Goal: Transaction & Acquisition: Book appointment/travel/reservation

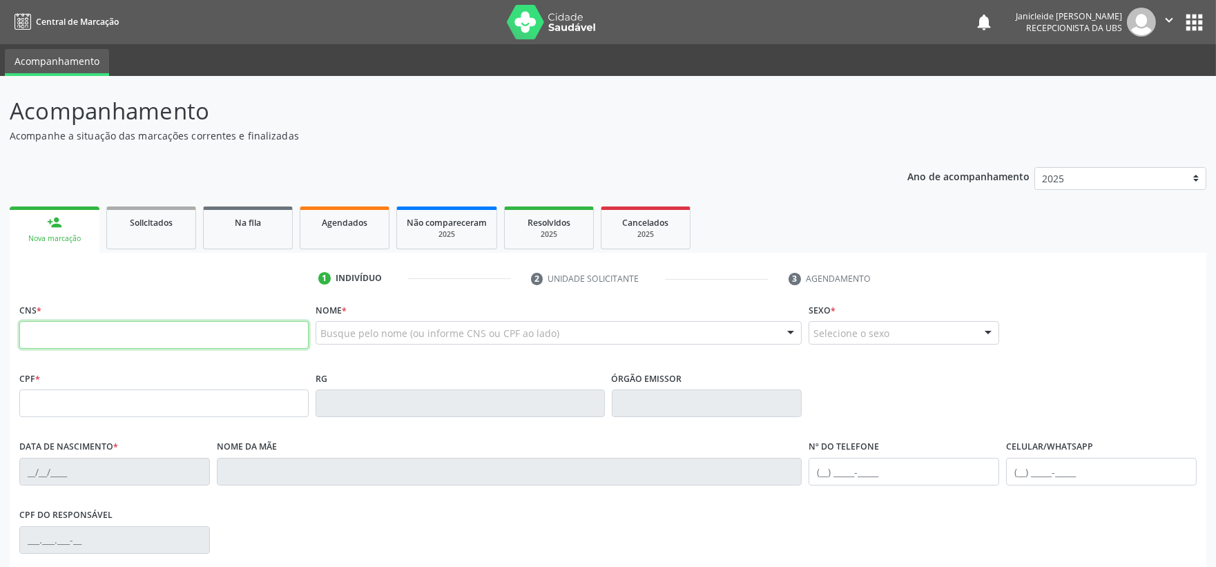
click at [167, 343] on input "text" at bounding box center [163, 335] width 289 height 28
type input "700 6094 8228 6463"
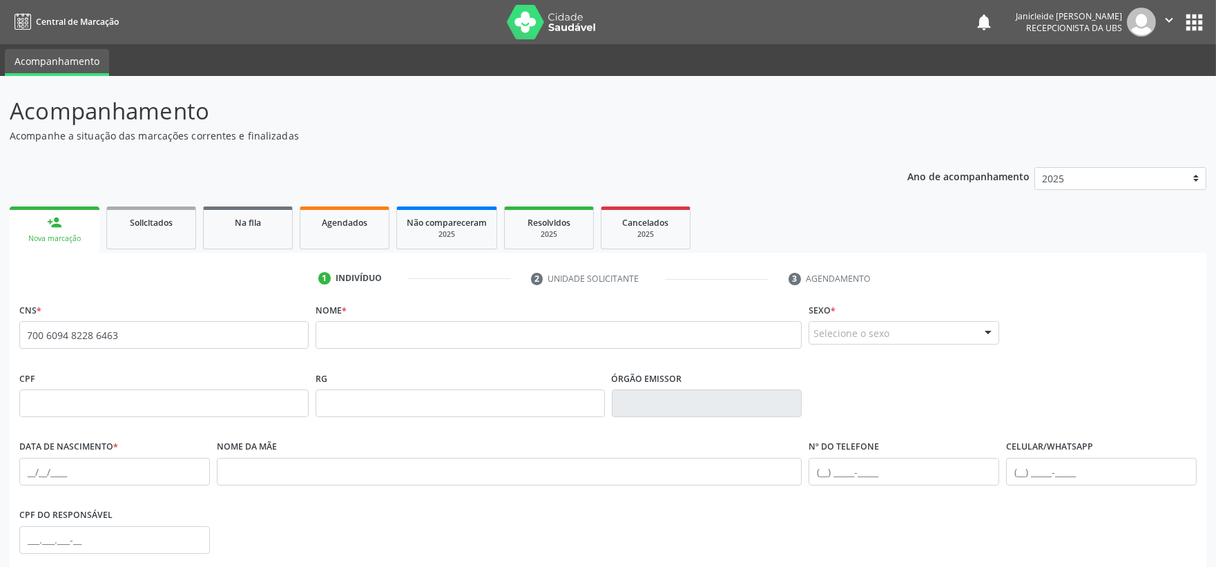
click at [447, 350] on fieldset "Nome *" at bounding box center [558, 329] width 487 height 59
click at [438, 334] on input "text" at bounding box center [558, 335] width 487 height 28
type input "m"
type input "[PERSON_NAME]"
click at [891, 339] on div "Selecione o sexo" at bounding box center [903, 332] width 191 height 23
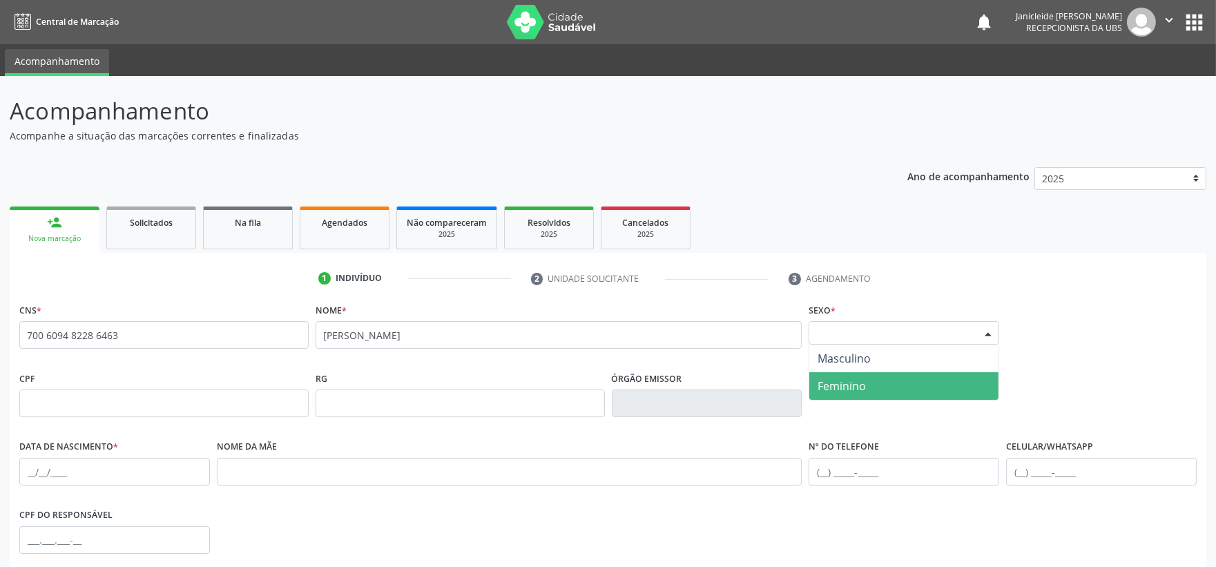
click at [853, 388] on span "Feminino" at bounding box center [841, 385] width 48 height 15
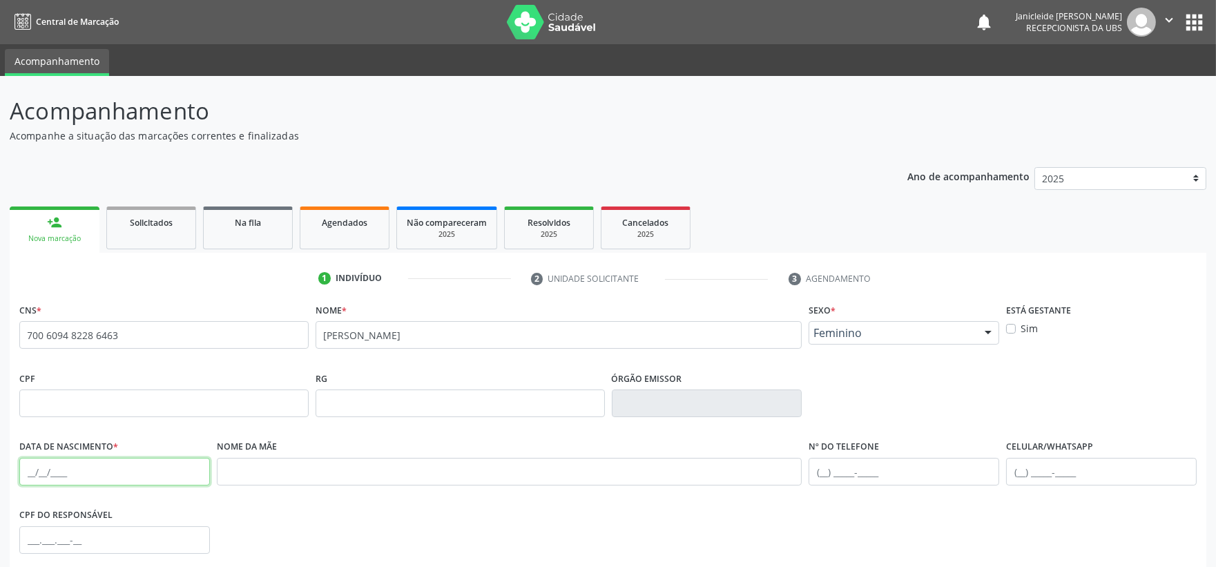
click at [101, 475] on input "text" at bounding box center [114, 472] width 191 height 28
type input "1[DATE]"
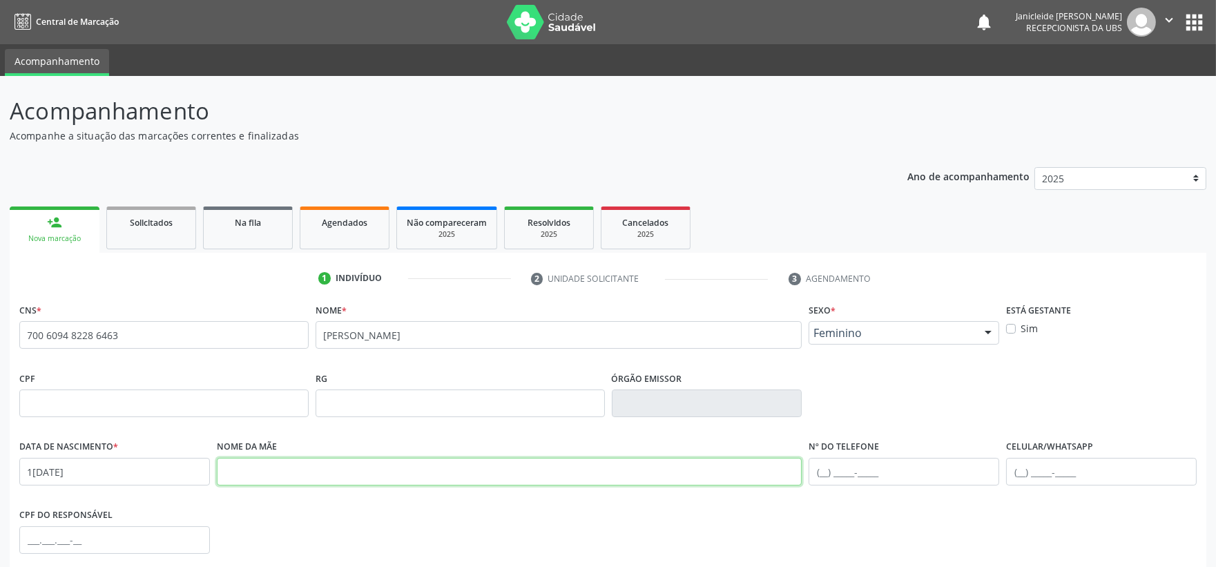
click at [522, 475] on input "text" at bounding box center [509, 472] width 585 height 28
type input "CLAUDJANE DE [PERSON_NAME]"
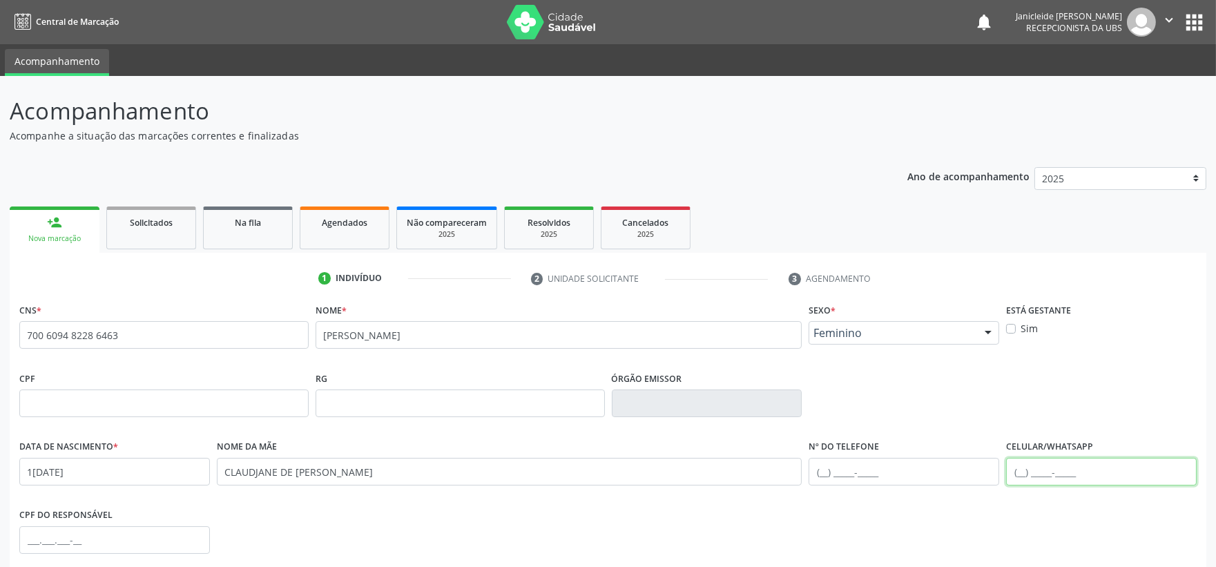
click at [1026, 477] on input "text" at bounding box center [1101, 472] width 191 height 28
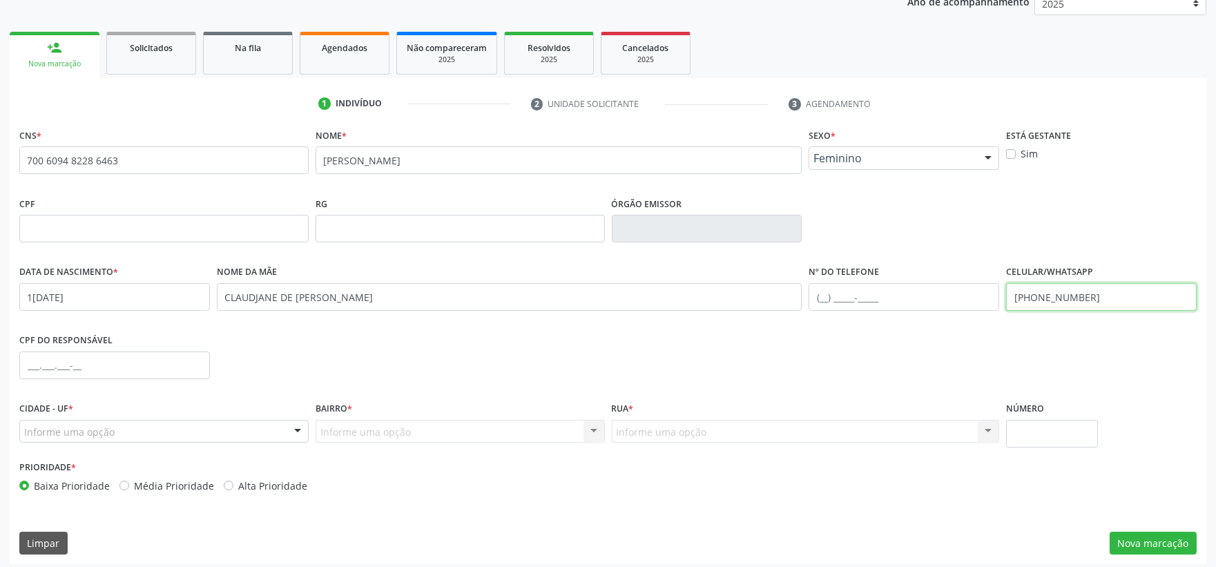
scroll to position [181, 0]
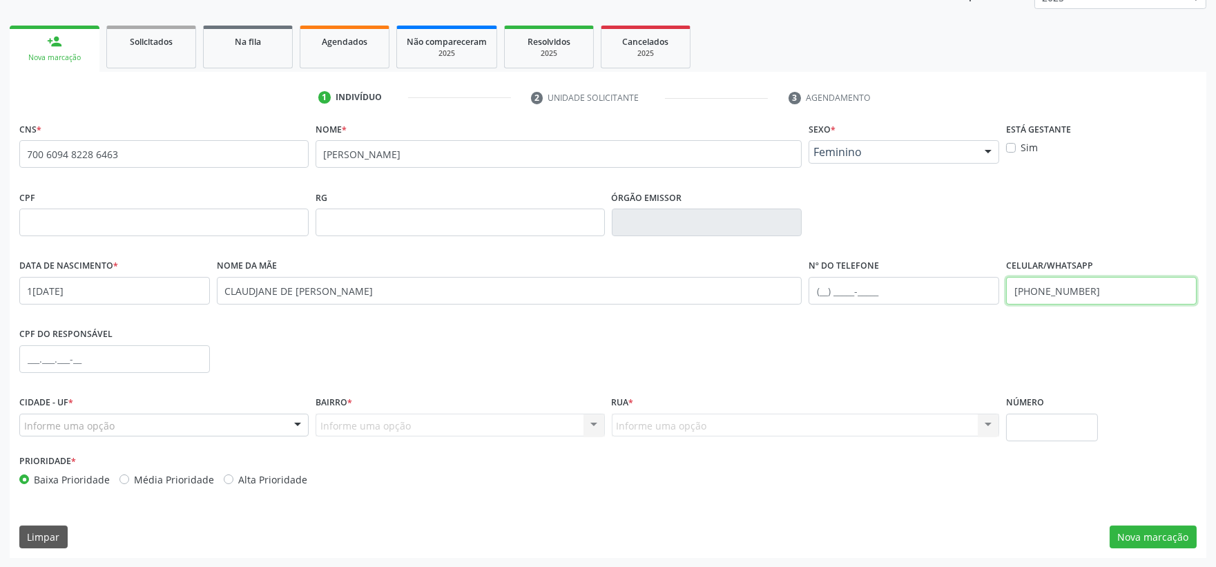
type input "[PHONE_NUMBER]"
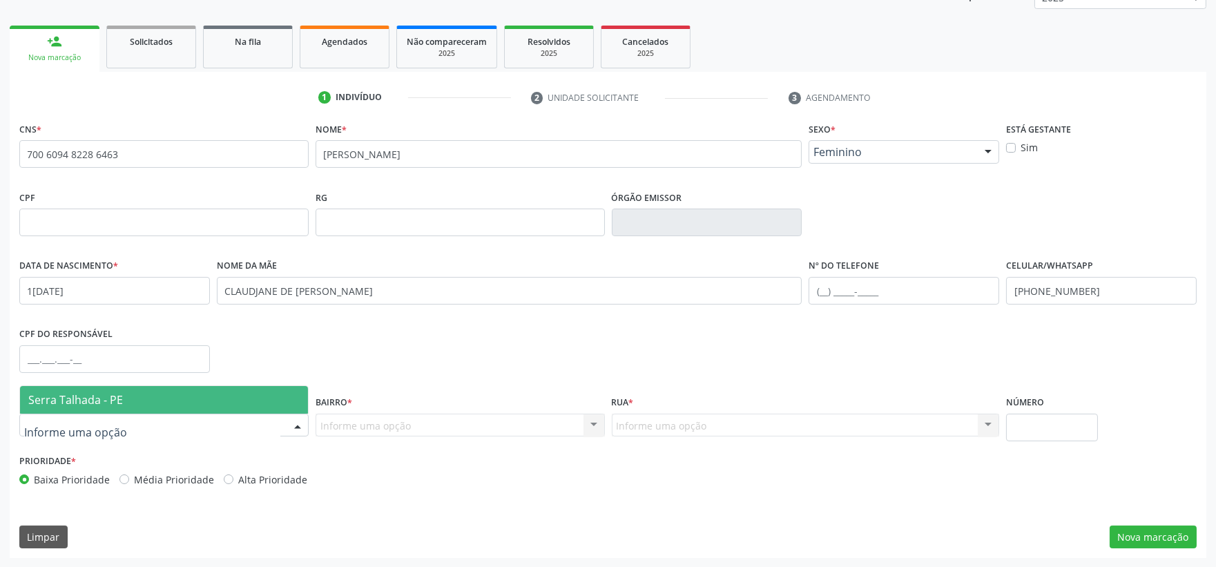
click at [228, 421] on div at bounding box center [163, 424] width 289 height 23
click at [168, 402] on span "Serra Talhada - PE" at bounding box center [164, 400] width 288 height 28
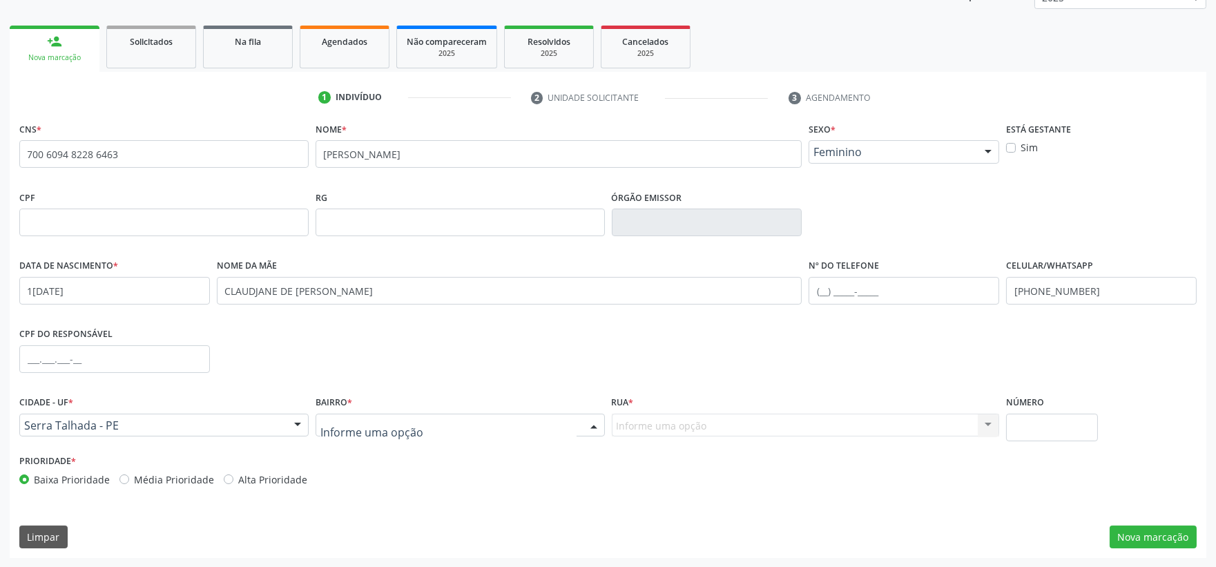
click at [351, 433] on div at bounding box center [459, 424] width 289 height 23
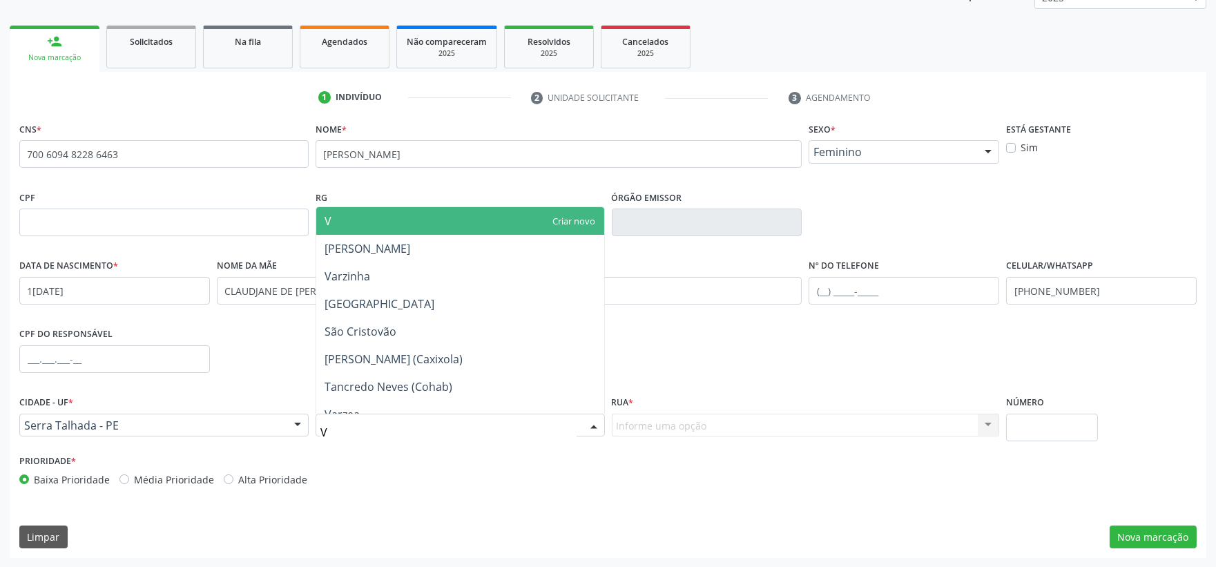
type input "VI"
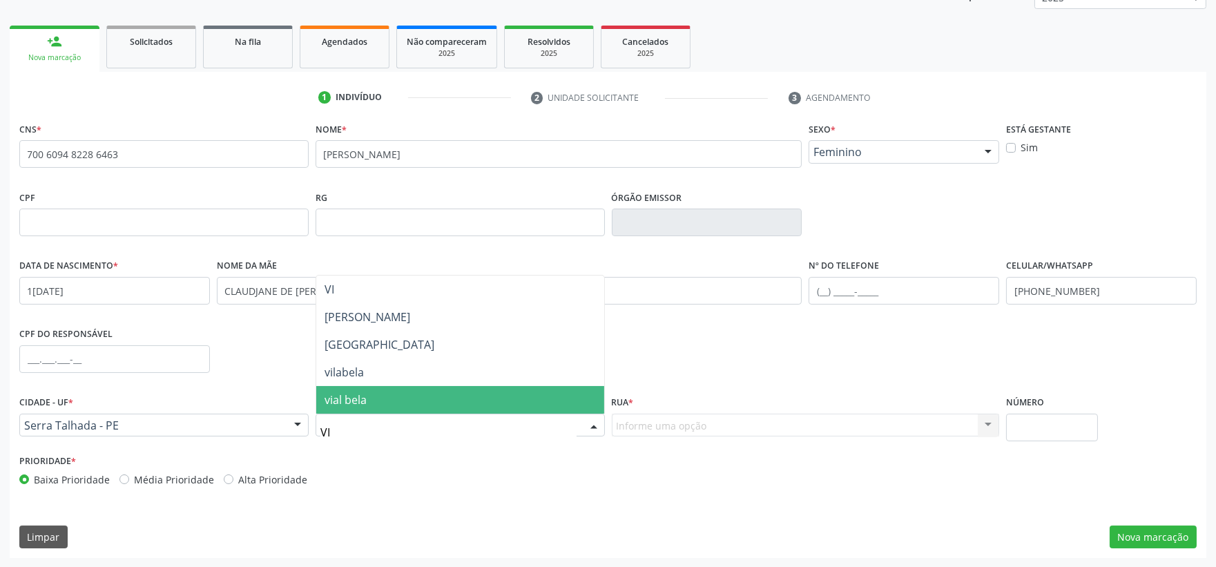
click at [381, 397] on span "vial bela" at bounding box center [460, 400] width 288 height 28
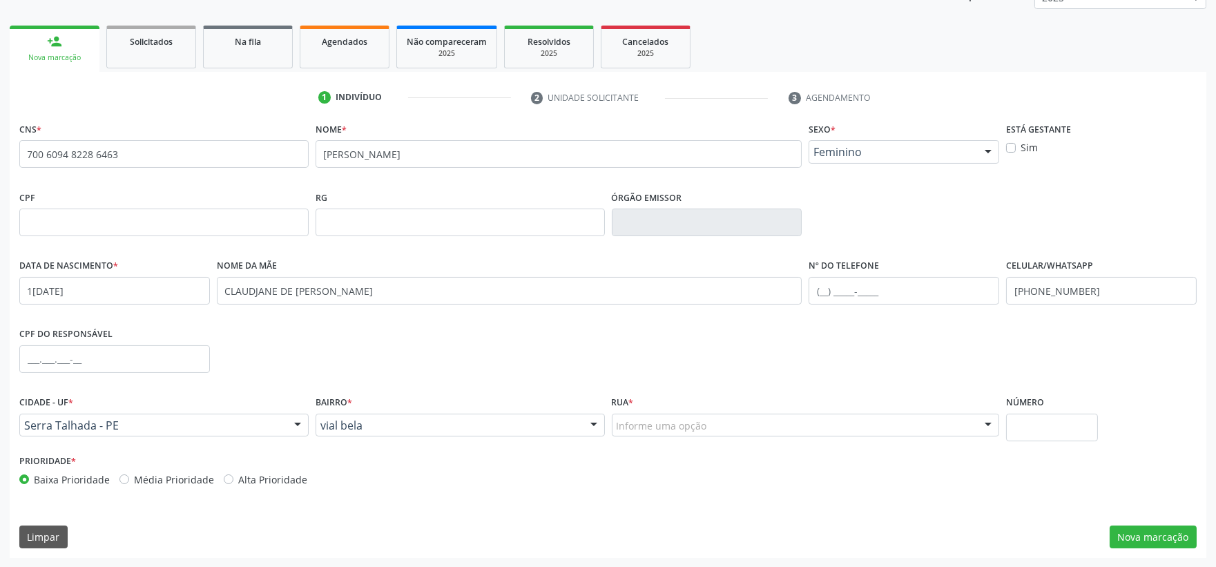
click at [685, 438] on div "Rua * Informe uma opção quadra 4 Nenhum resultado encontrado para: " " Nenhuma …" at bounding box center [805, 421] width 395 height 59
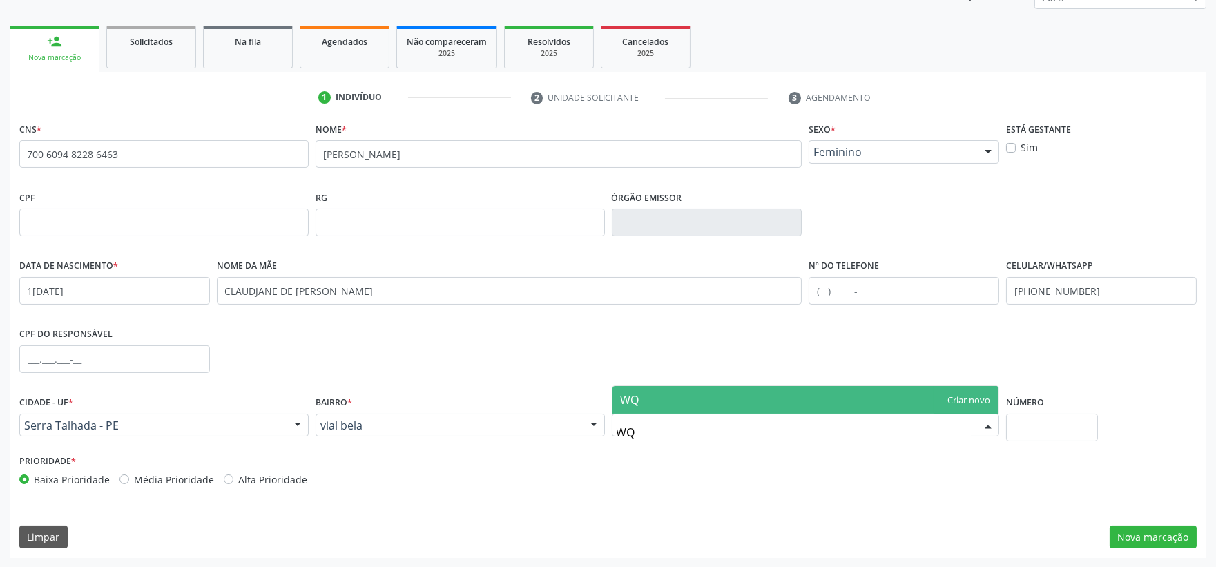
type input "W"
type input "QUADRA 60"
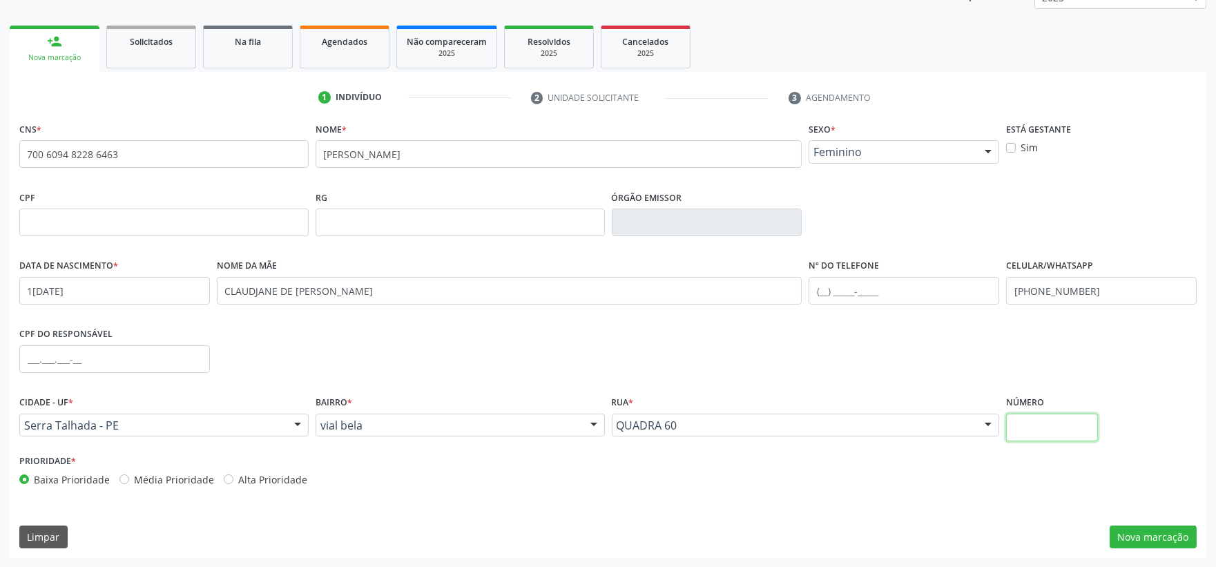
click at [1031, 421] on input "text" at bounding box center [1052, 427] width 92 height 28
type input "17"
click at [1140, 542] on button "Nova marcação" at bounding box center [1152, 536] width 87 height 23
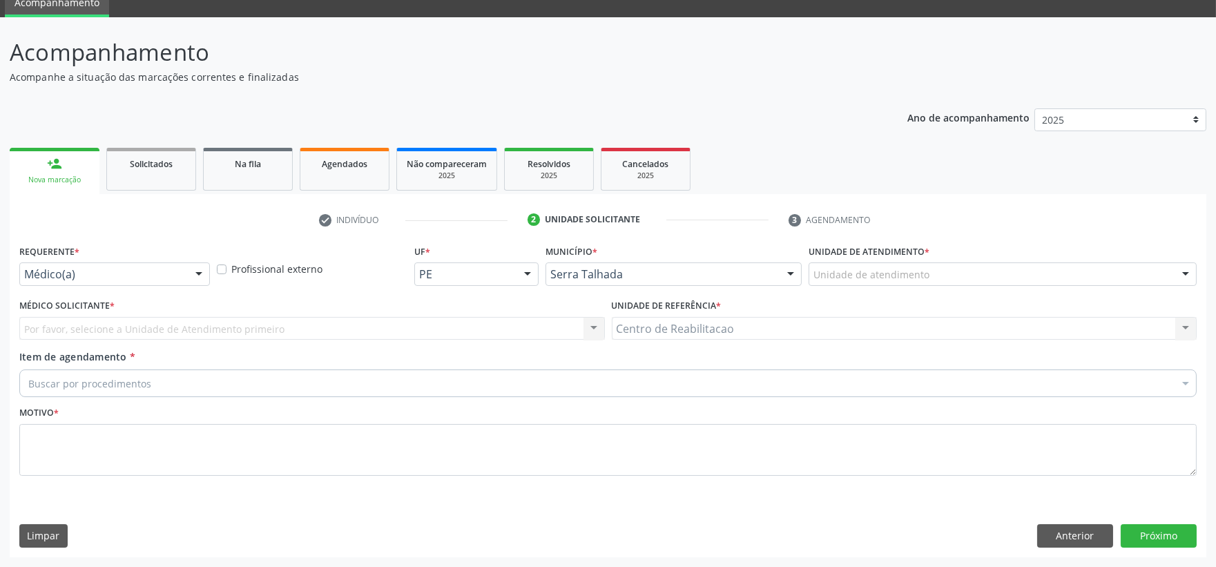
scroll to position [58, 0]
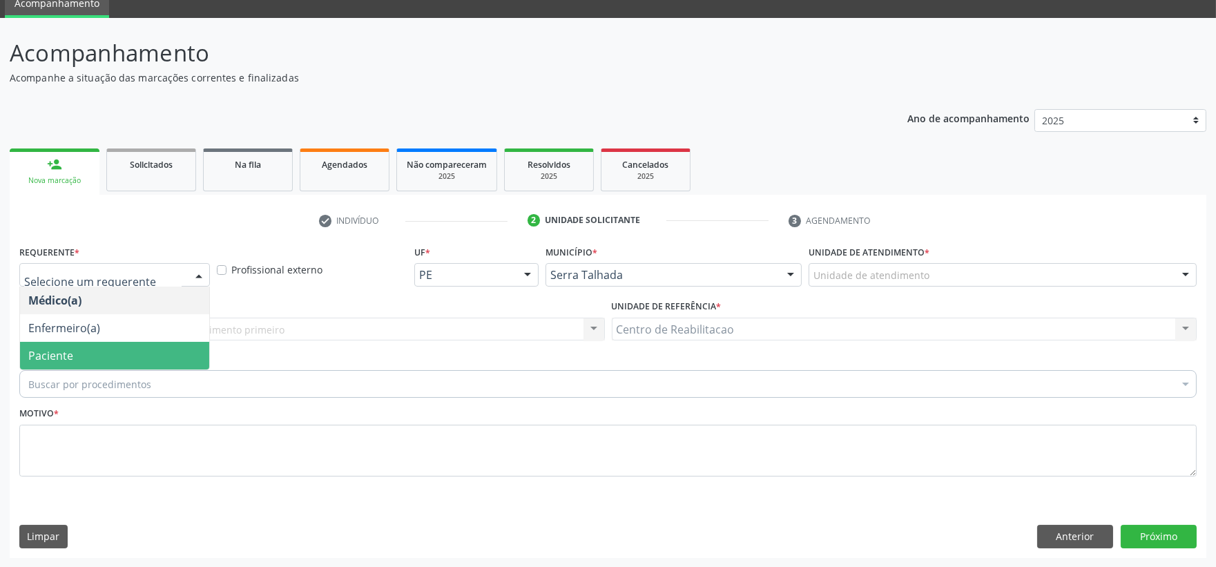
click at [55, 351] on span "Paciente" at bounding box center [50, 355] width 45 height 15
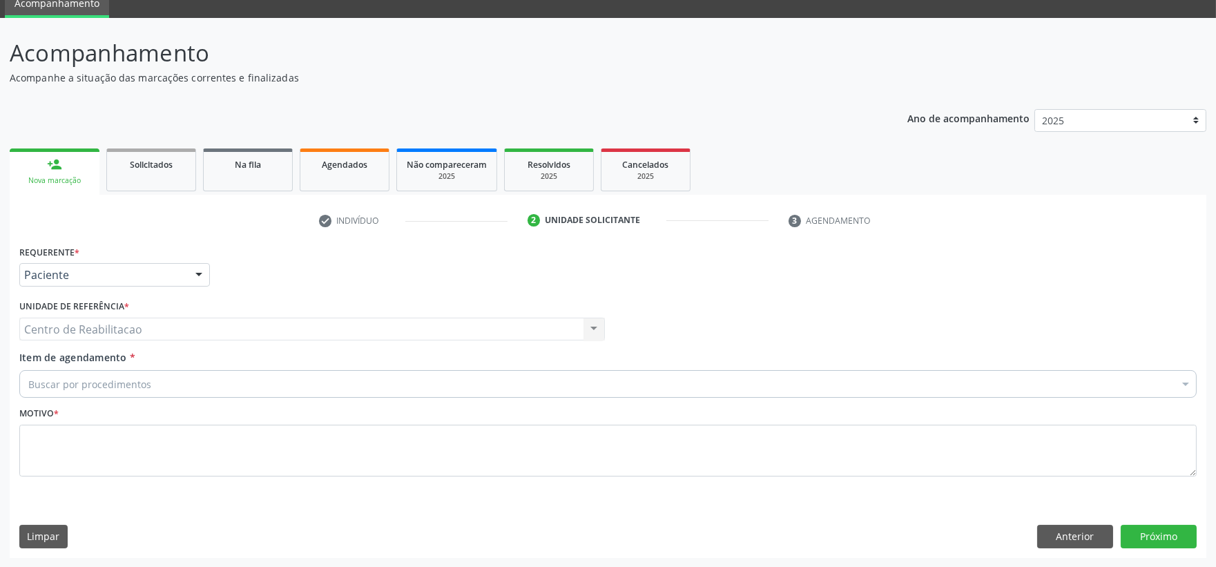
click at [132, 327] on div "Centro de Reabilitacao Centro de Reabilitacao Nenhum resultado encontrado para:…" at bounding box center [311, 329] width 585 height 23
click at [157, 322] on div "Centro de Reabilitacao Centro de Reabilitacao Nenhum resultado encontrado para:…" at bounding box center [311, 329] width 585 height 23
click at [145, 329] on div "Centro de Reabilitacao Centro de Reabilitacao Nenhum resultado encontrado para:…" at bounding box center [311, 329] width 585 height 23
click at [591, 334] on div "Centro de Reabilitacao Centro de Reabilitacao Nenhum resultado encontrado para:…" at bounding box center [311, 329] width 585 height 23
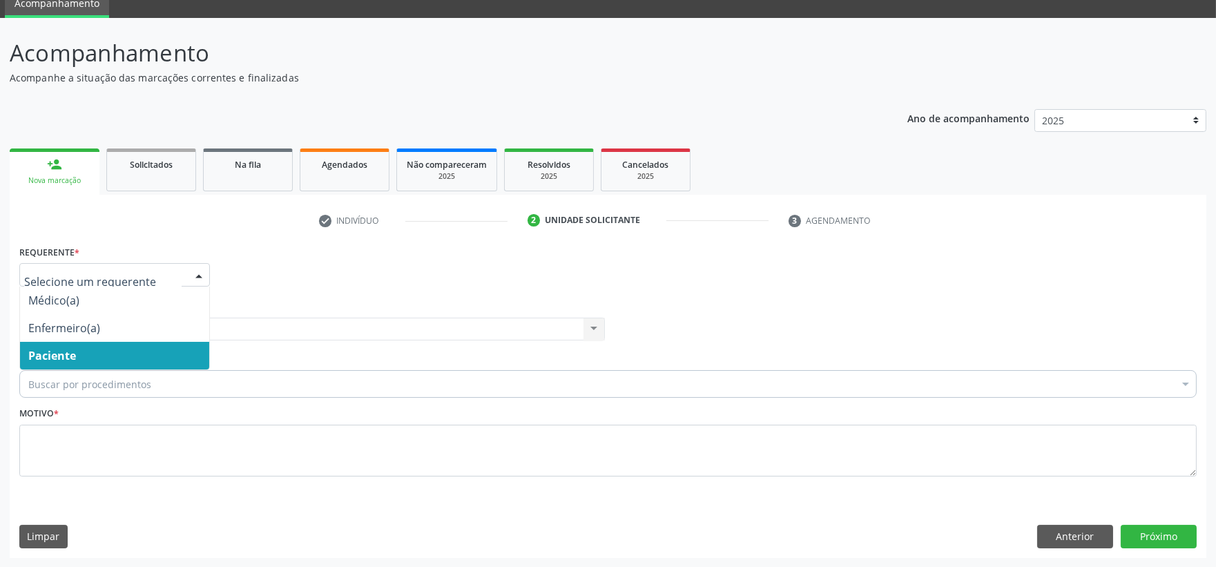
click at [58, 349] on span "Paciente" at bounding box center [52, 355] width 48 height 15
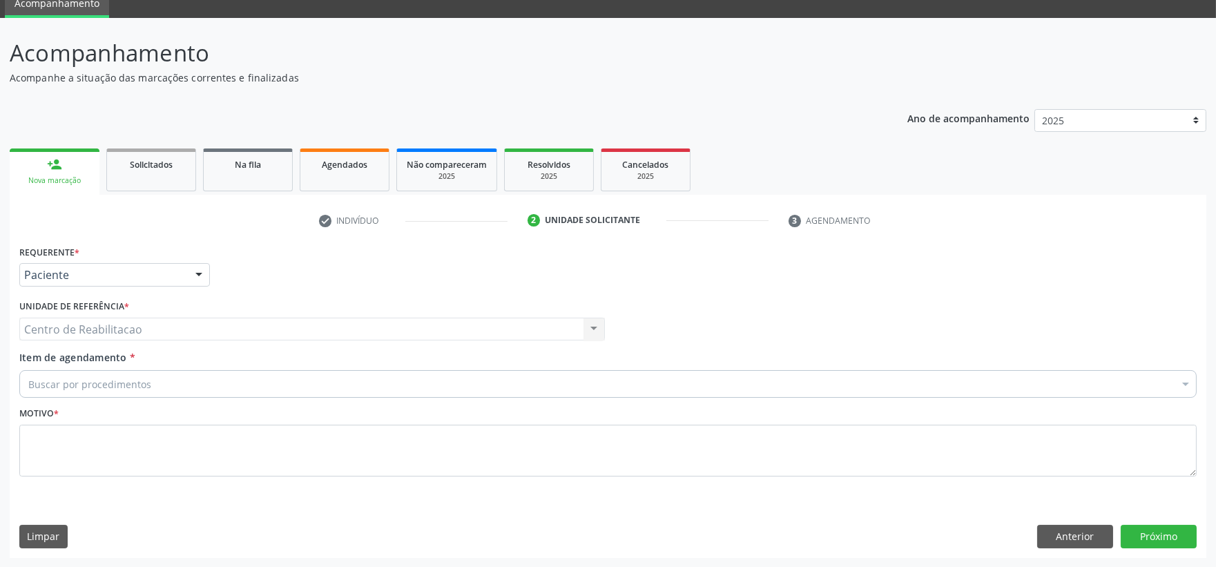
click at [70, 332] on div "Centro de Reabilitacao Centro de Reabilitacao Nenhum resultado encontrado para:…" at bounding box center [311, 329] width 585 height 23
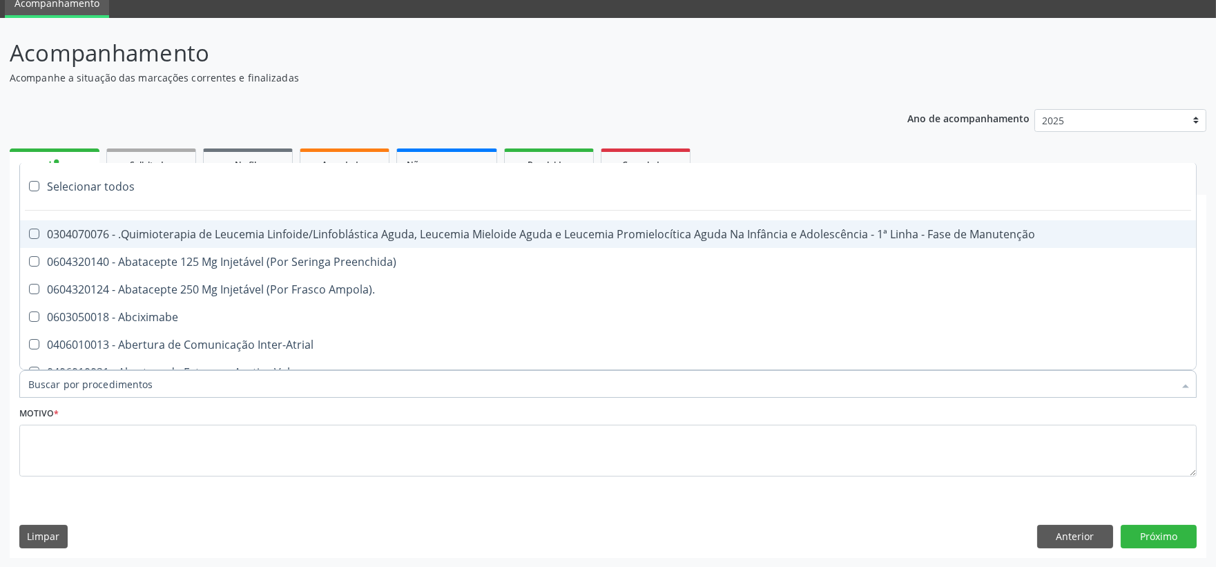
type input "M"
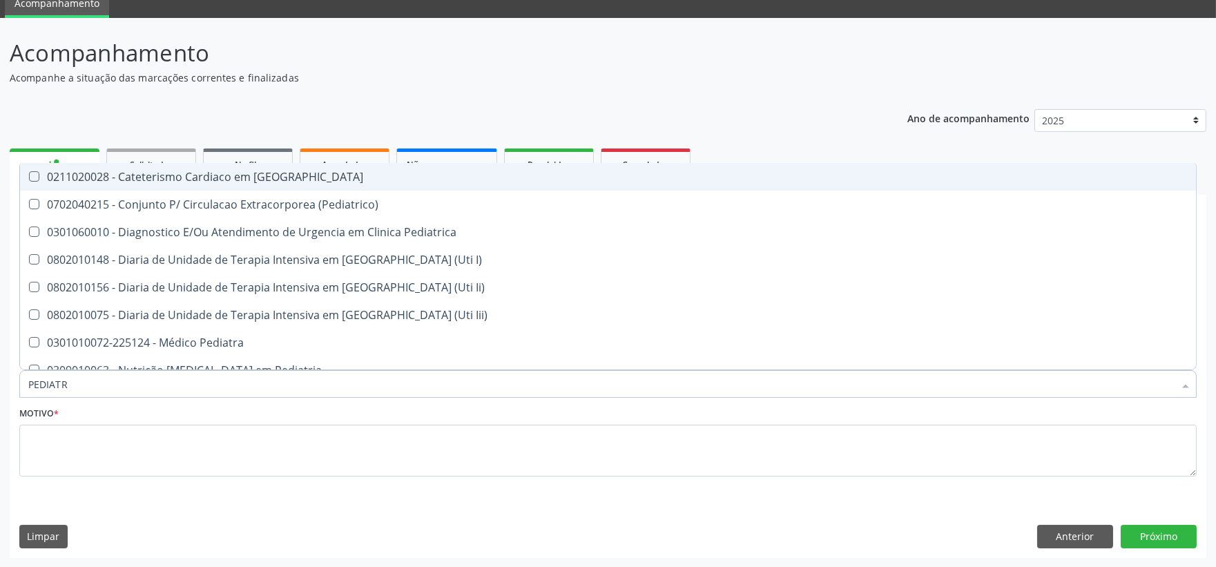
type input "PEDIATRA"
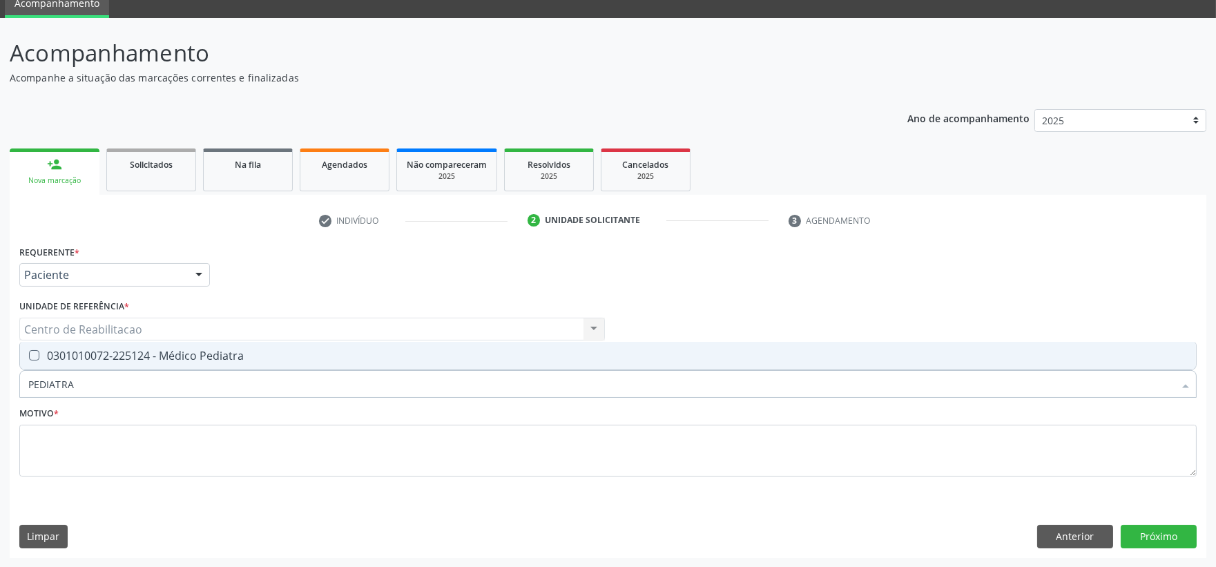
click at [42, 354] on div "0301010072-225124 - Médico Pediatra" at bounding box center [607, 355] width 1159 height 11
checkbox Pediatra "true"
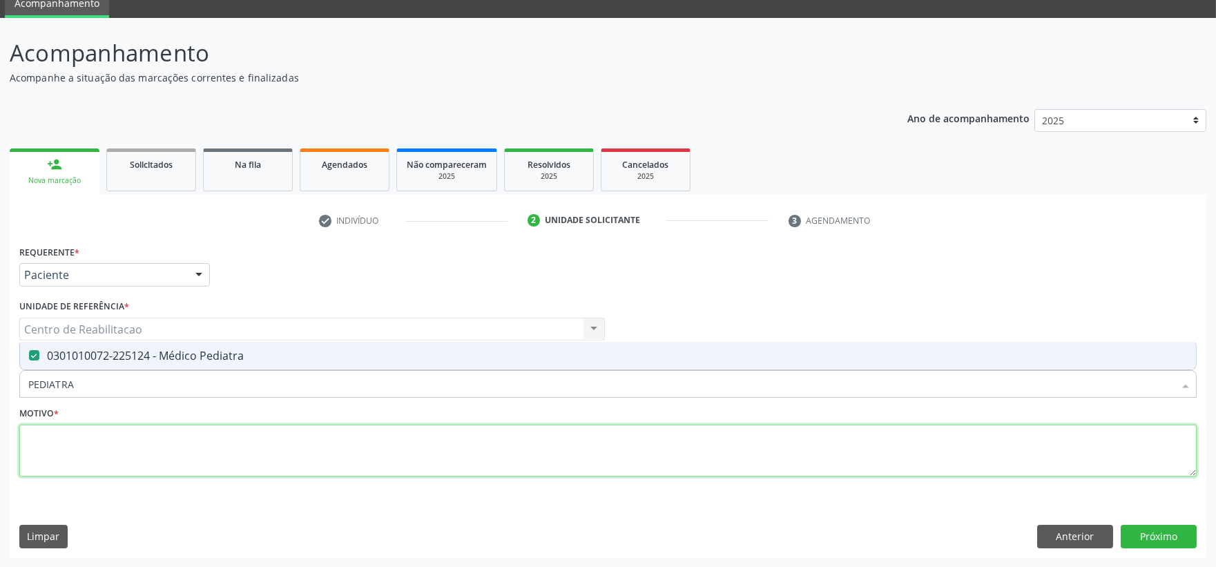
click at [104, 449] on textarea at bounding box center [607, 451] width 1177 height 52
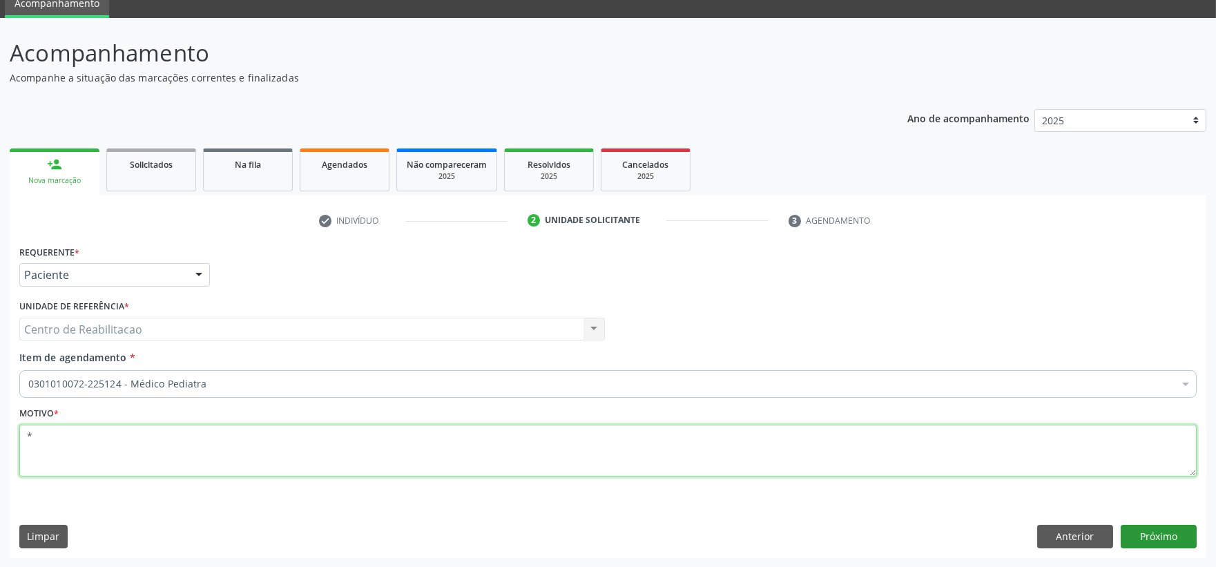
type textarea "*"
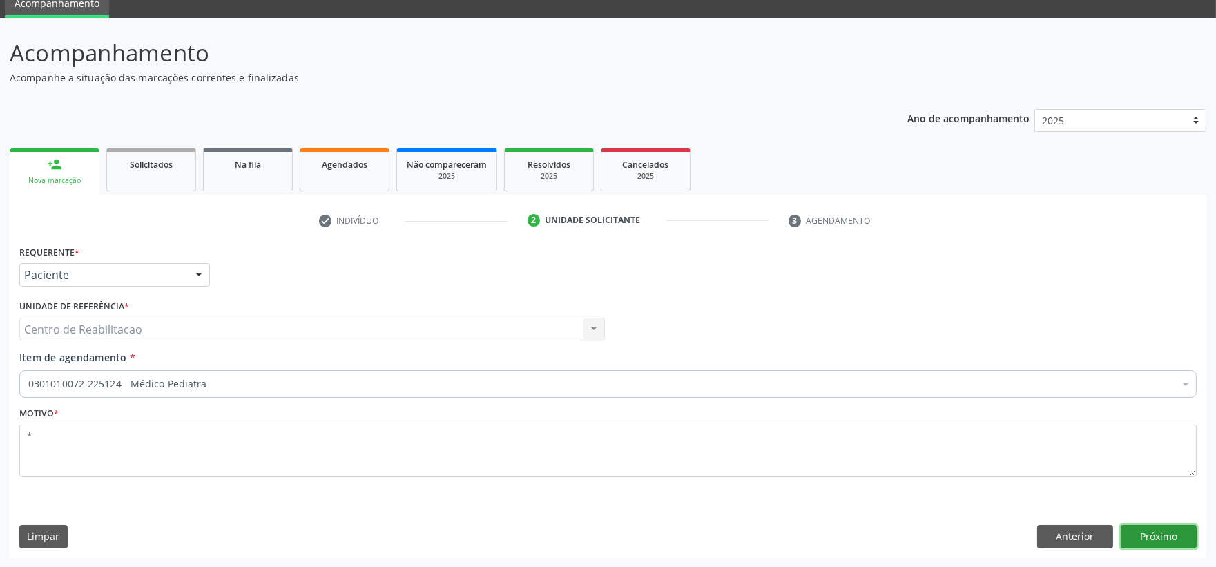
click at [1155, 534] on button "Próximo" at bounding box center [1158, 536] width 76 height 23
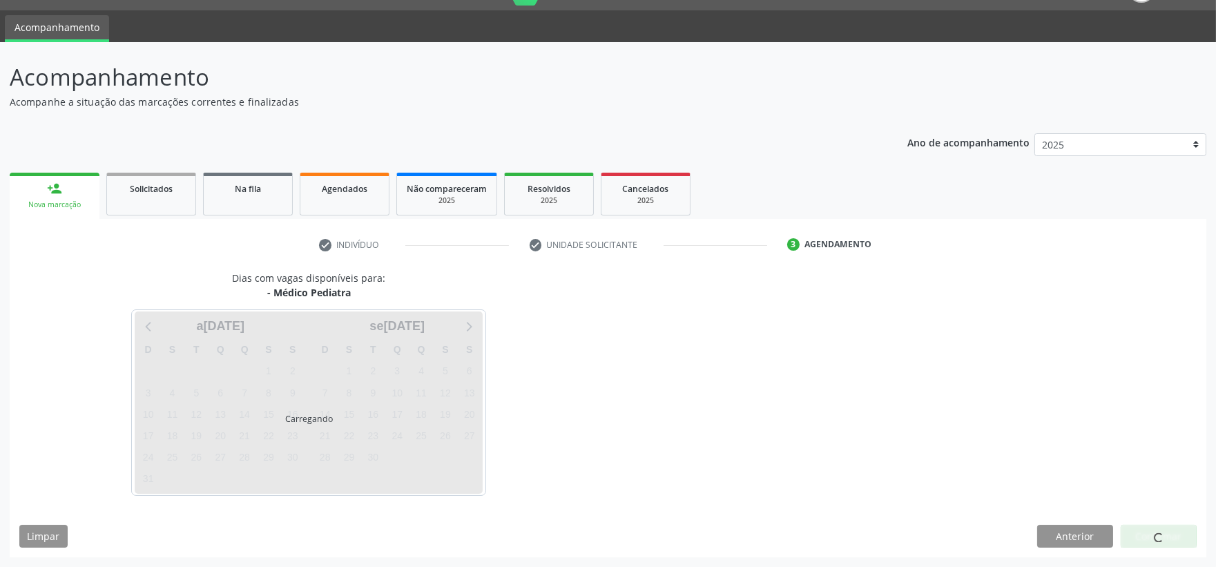
scroll to position [33, 0]
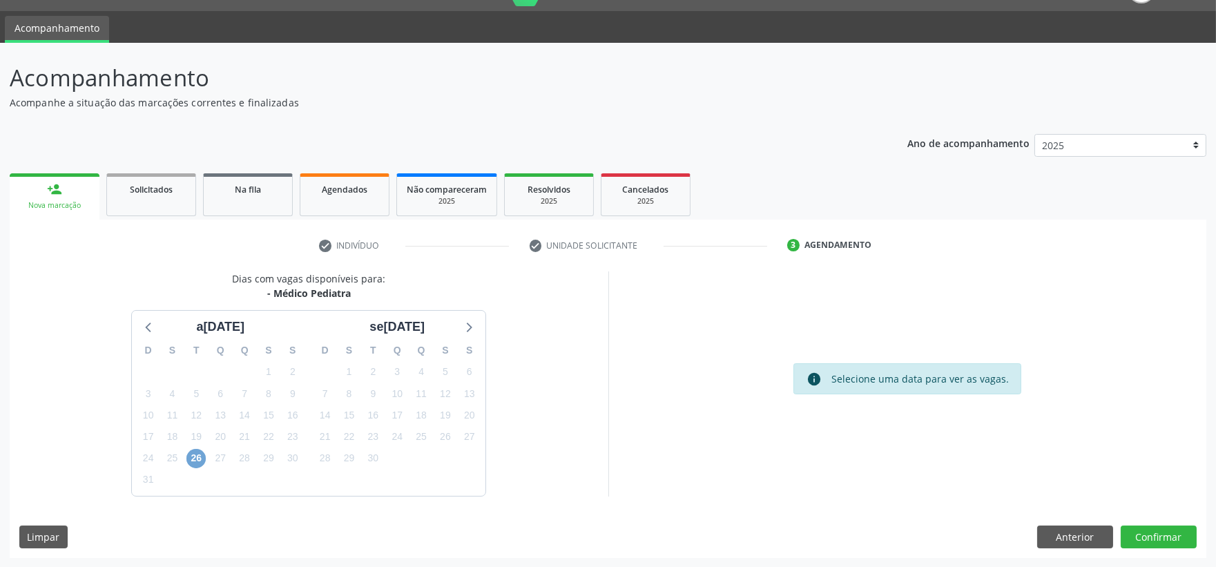
click at [202, 456] on span "26" at bounding box center [195, 458] width 19 height 19
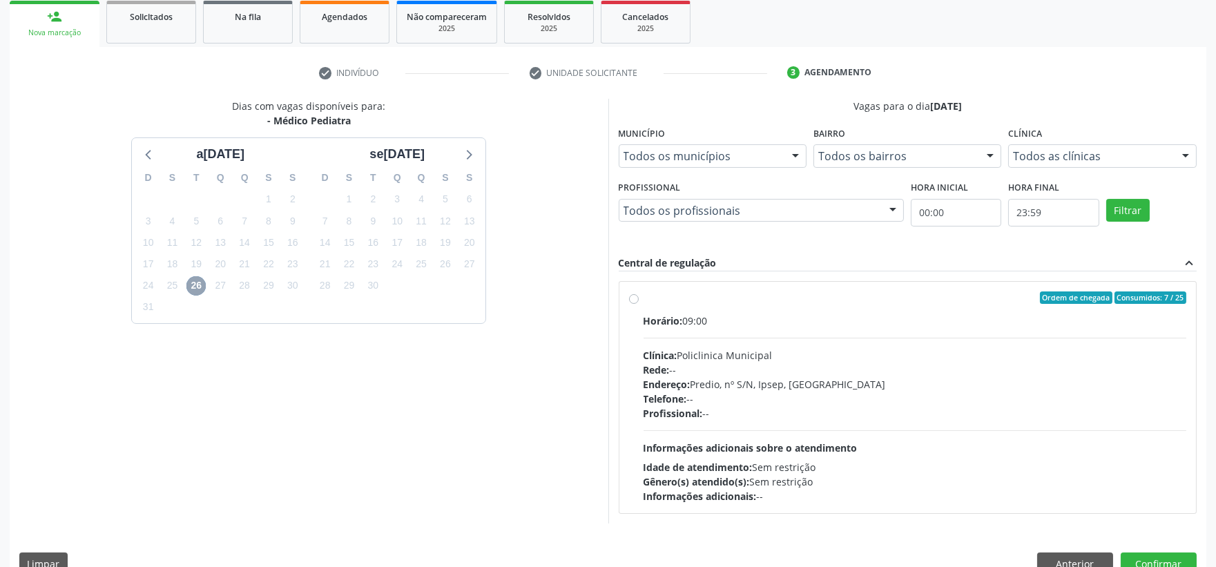
scroll to position [233, 0]
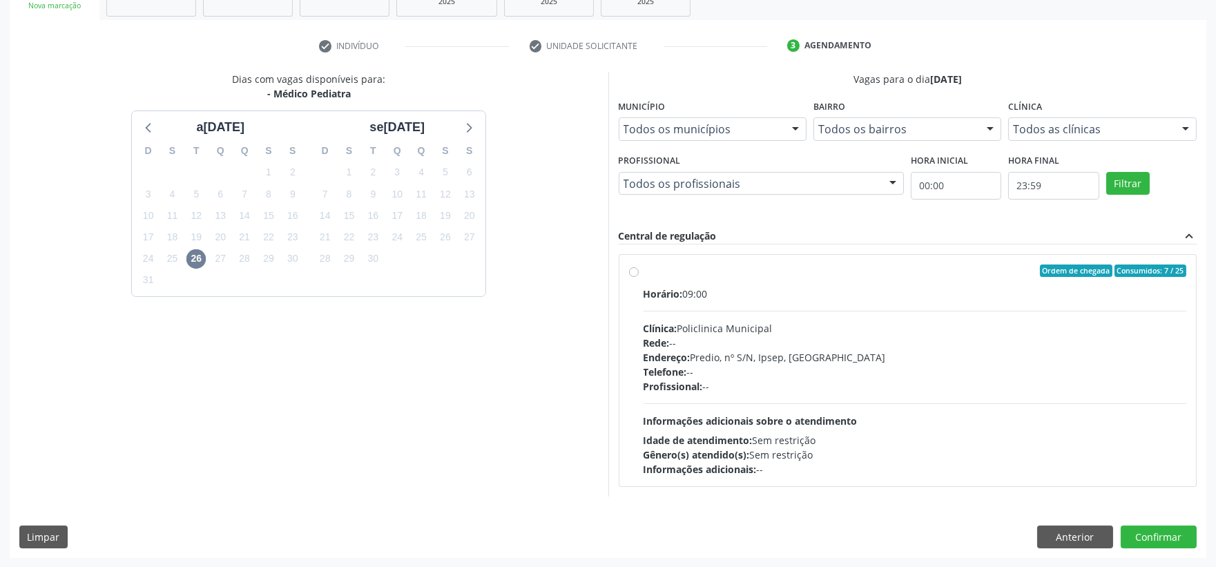
click at [243, 410] on div "Dias com vagas disponíveis para: - Médico Pediatra ag[DATE] S T Q Q S S 27 28 2…" at bounding box center [309, 284] width 598 height 424
click at [193, 258] on span "26" at bounding box center [195, 258] width 19 height 19
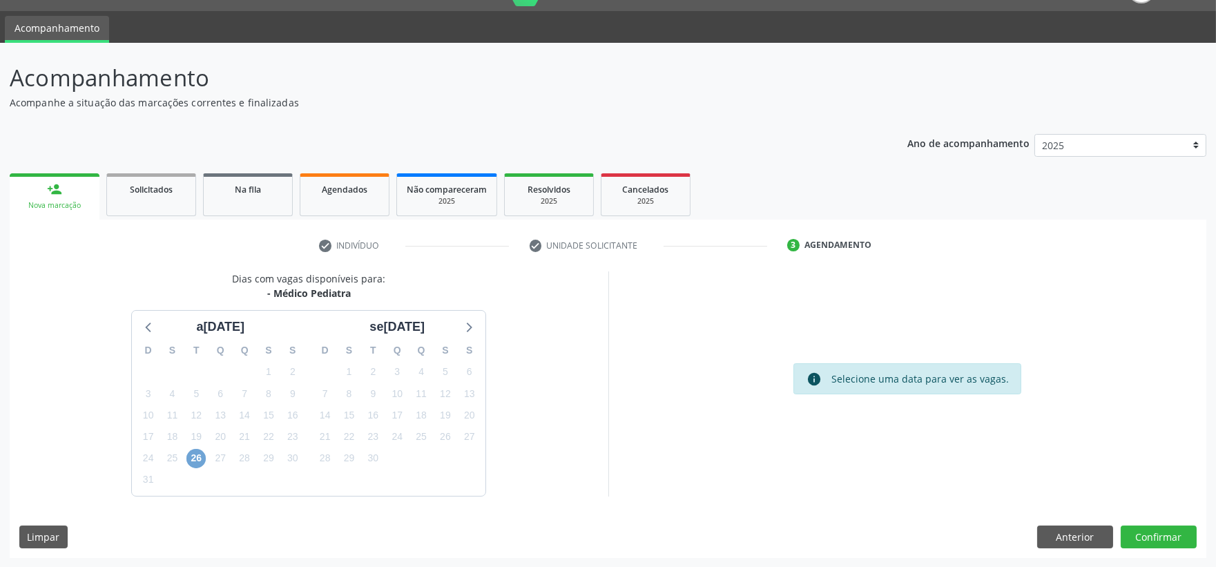
click at [199, 460] on span "26" at bounding box center [195, 458] width 19 height 19
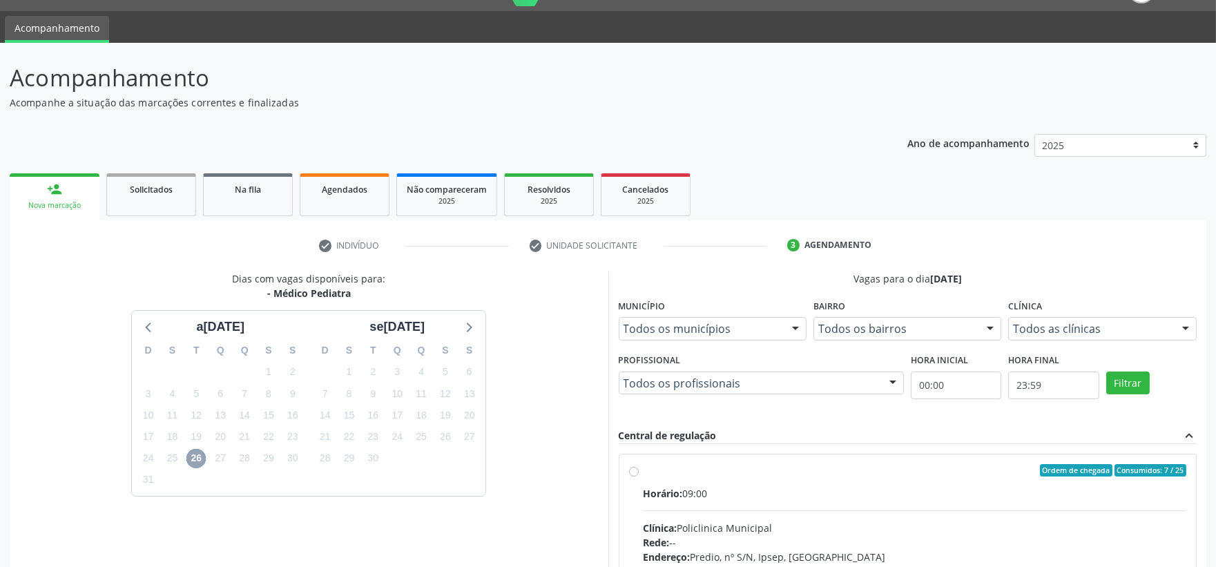
scroll to position [233, 0]
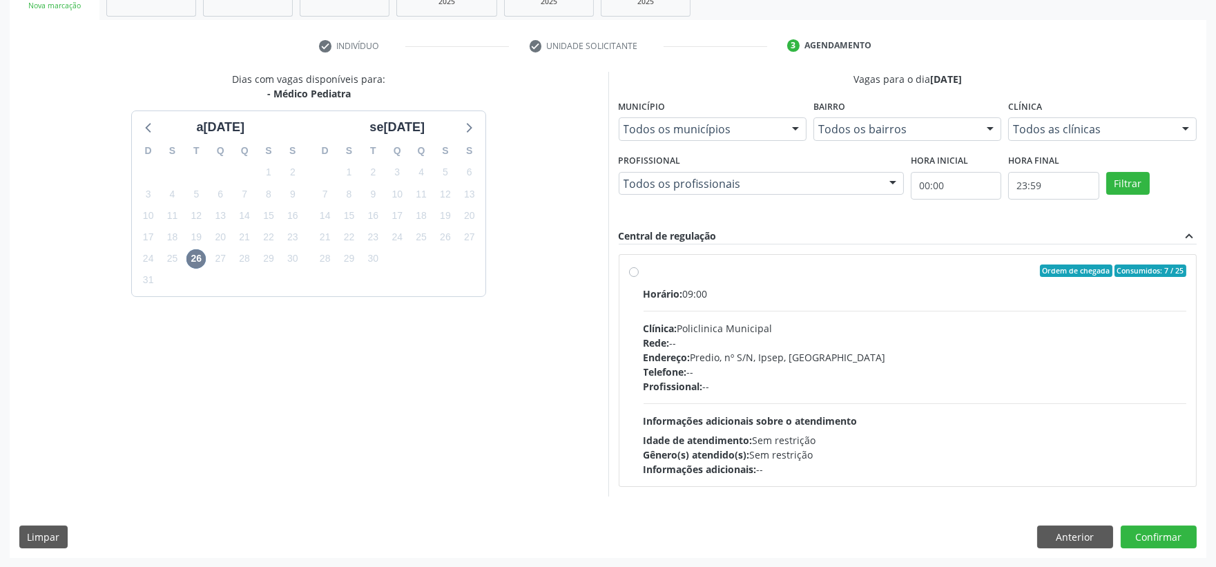
click at [643, 271] on label "Ordem de chegada Consumidos: 7 / 25 Horário: 09:00 Clínica: Policlinica Municip…" at bounding box center [914, 370] width 543 height 212
click at [638, 271] on input "Ordem de chegada Consumidos: 7 / 25 Horário: 09:00 Clínica: Policlinica Municip…" at bounding box center [634, 270] width 10 height 12
radio input "true"
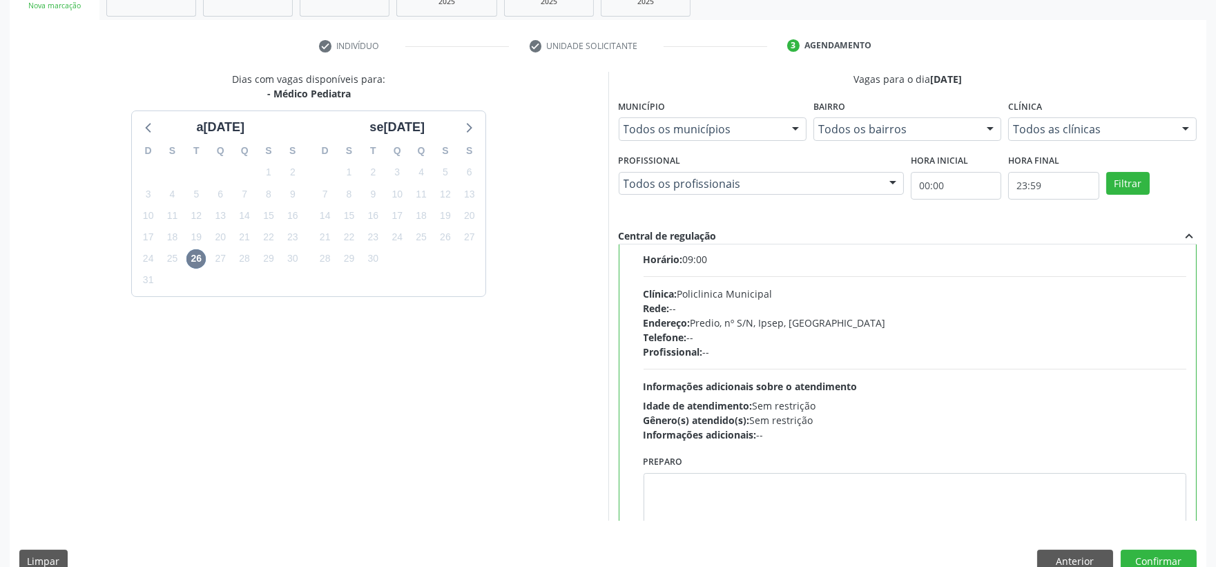
scroll to position [68, 0]
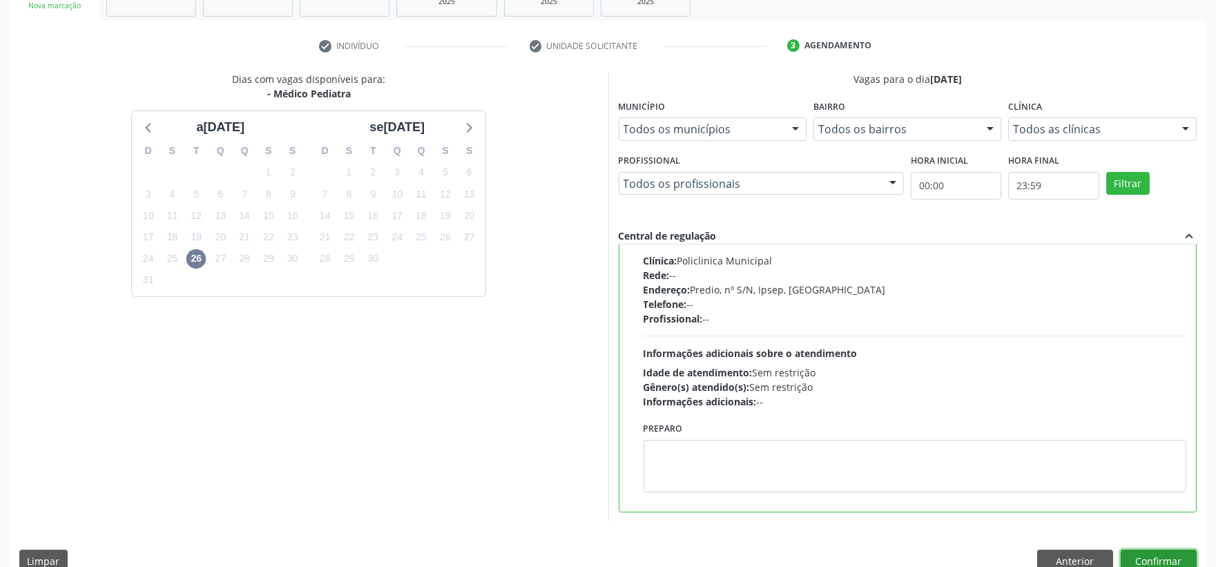
click at [1174, 556] on button "Confirmar" at bounding box center [1158, 560] width 76 height 23
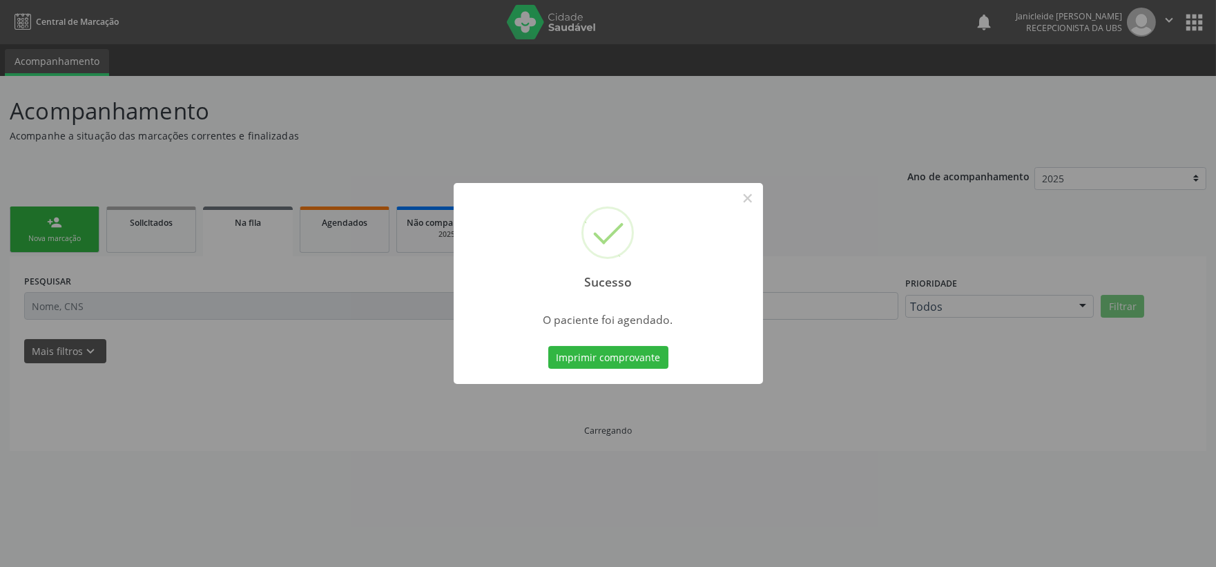
scroll to position [0, 0]
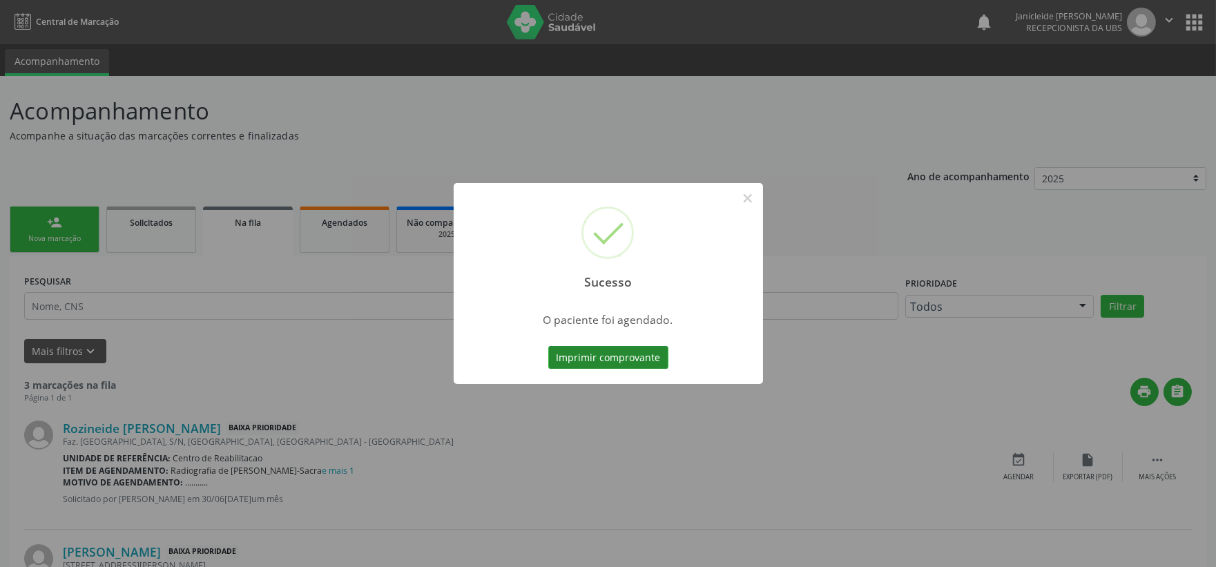
click at [617, 356] on button "Imprimir comprovante" at bounding box center [608, 357] width 120 height 23
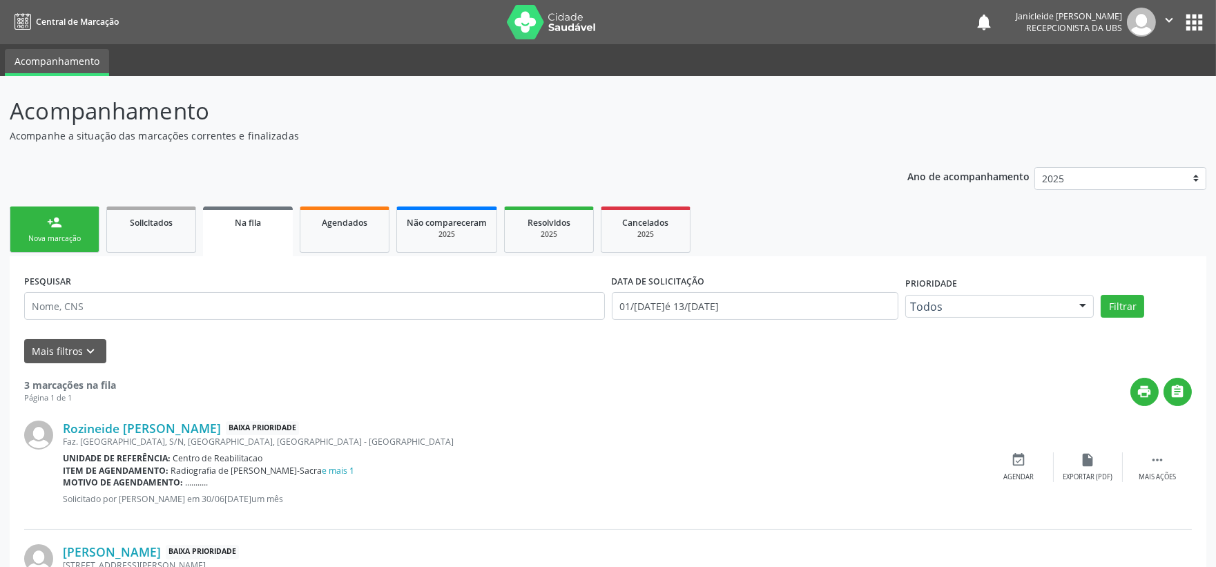
drag, startPoint x: 36, startPoint y: 247, endPoint x: 57, endPoint y: 238, distance: 22.6
click at [36, 247] on link "person_add Nova marcação" at bounding box center [55, 229] width 90 height 46
click at [57, 238] on div "Nova marcação" at bounding box center [54, 238] width 69 height 10
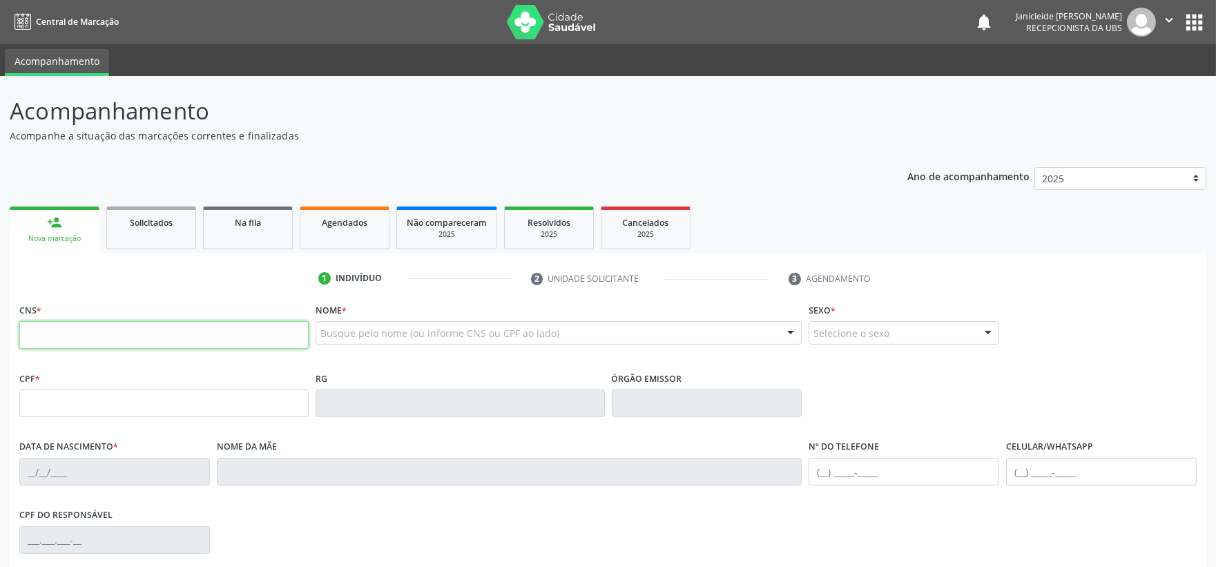
click at [101, 329] on input "text" at bounding box center [163, 335] width 289 height 28
type input "700 0047 5745 2300"
type input "[DATE]"
type input "sn"
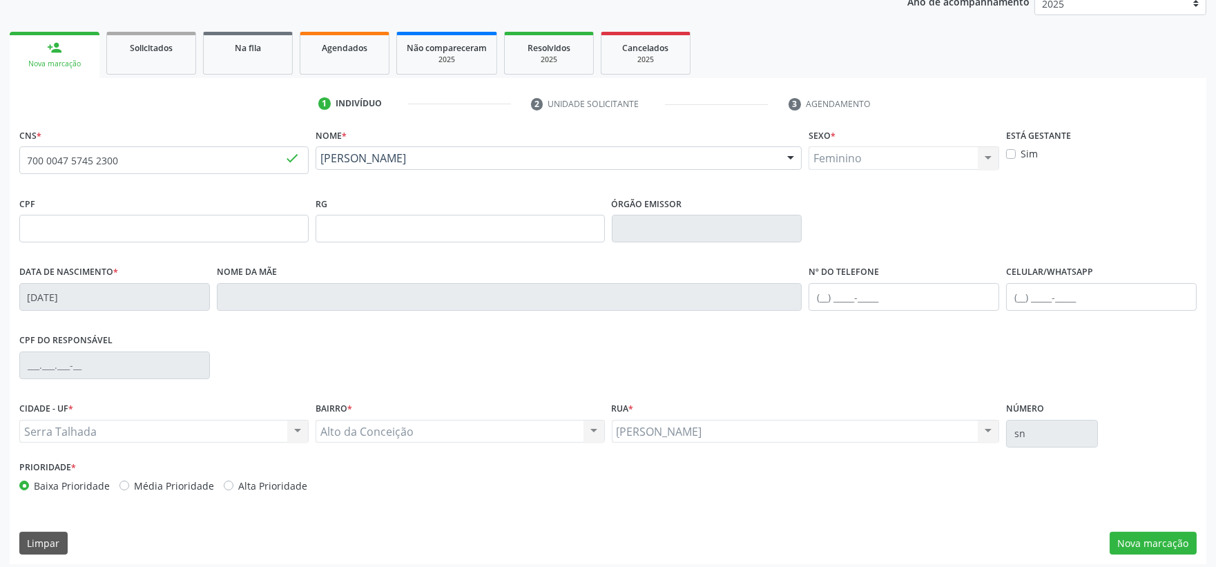
scroll to position [181, 0]
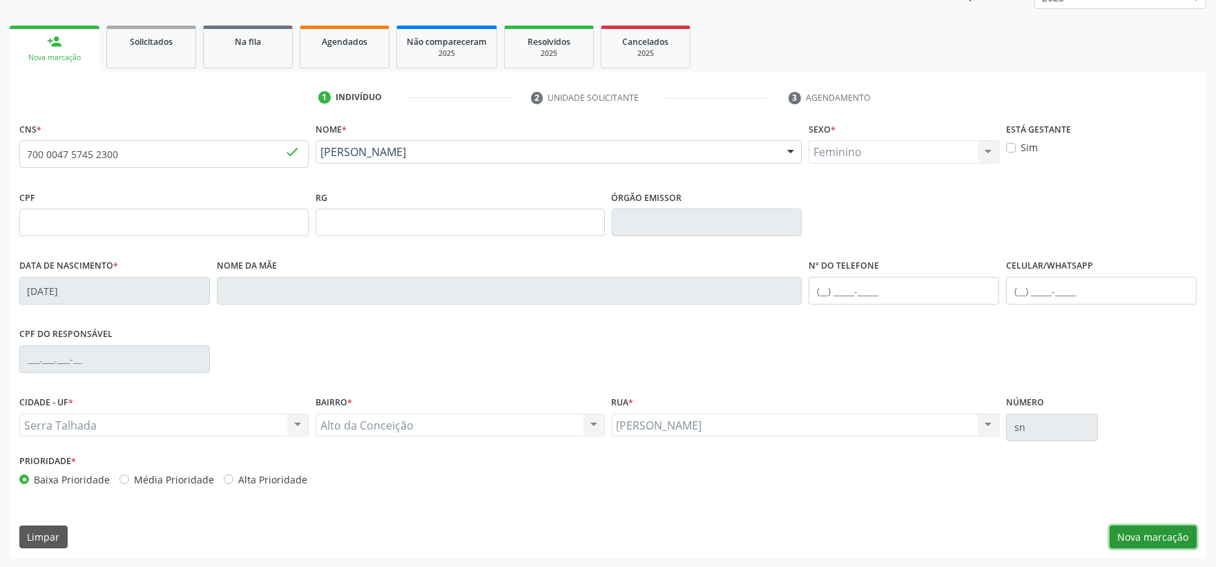
click at [1146, 529] on button "Nova marcação" at bounding box center [1152, 536] width 87 height 23
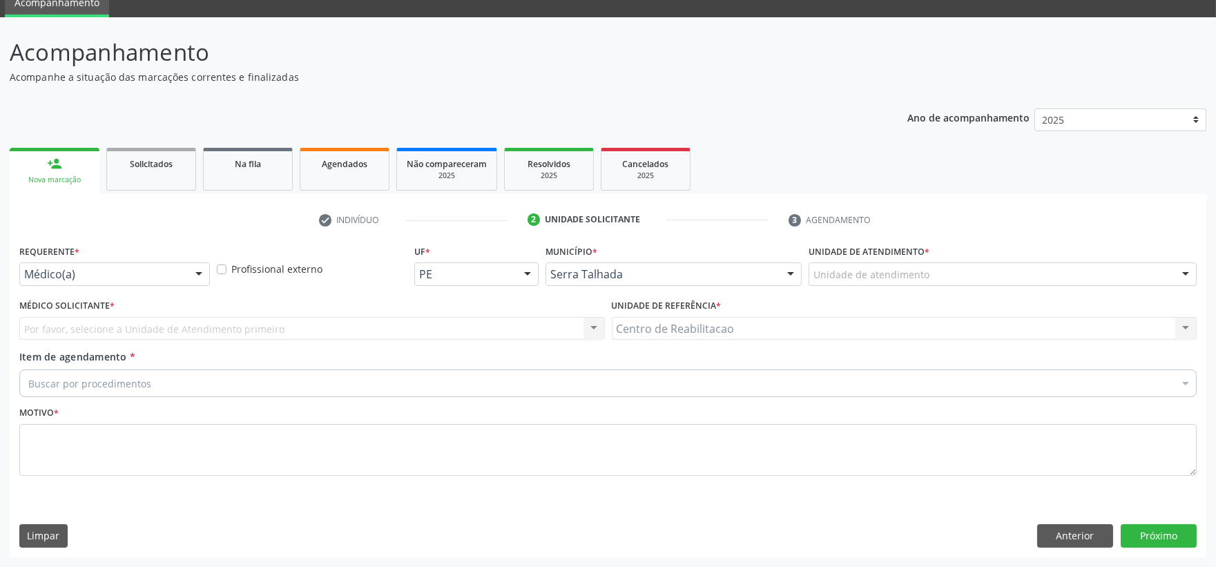
scroll to position [58, 0]
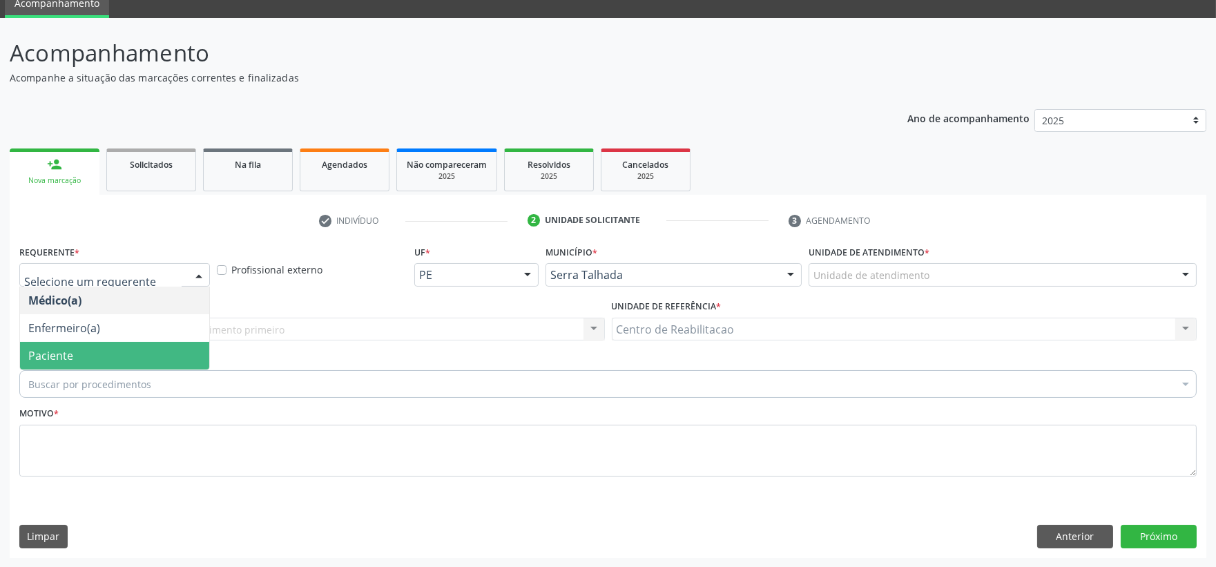
click at [70, 345] on span "Paciente" at bounding box center [114, 356] width 189 height 28
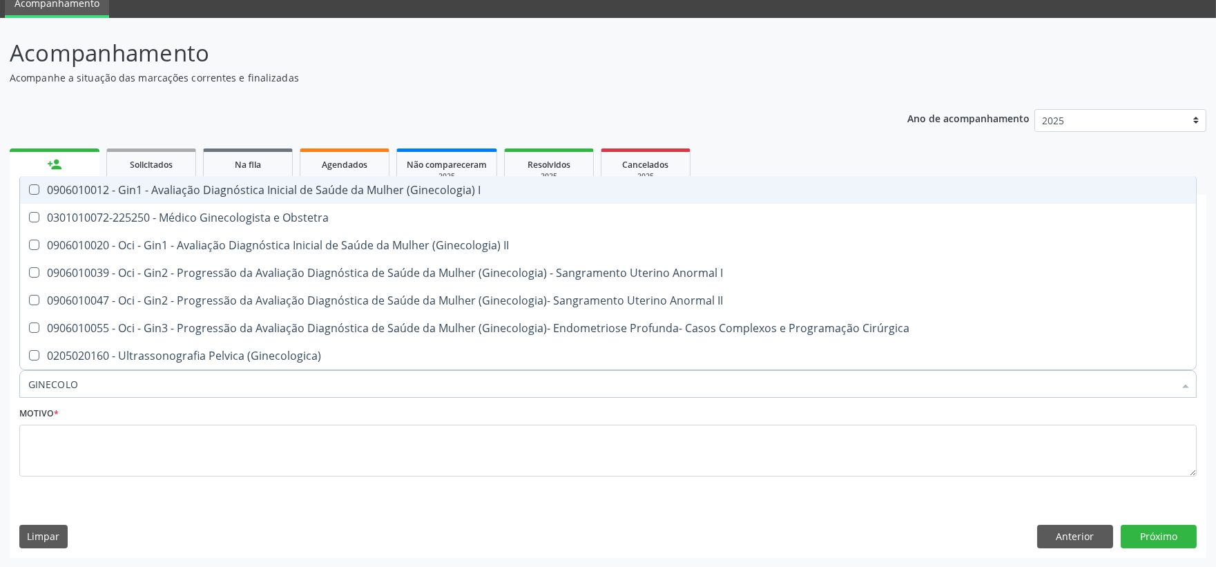
type input "GINECOLOG"
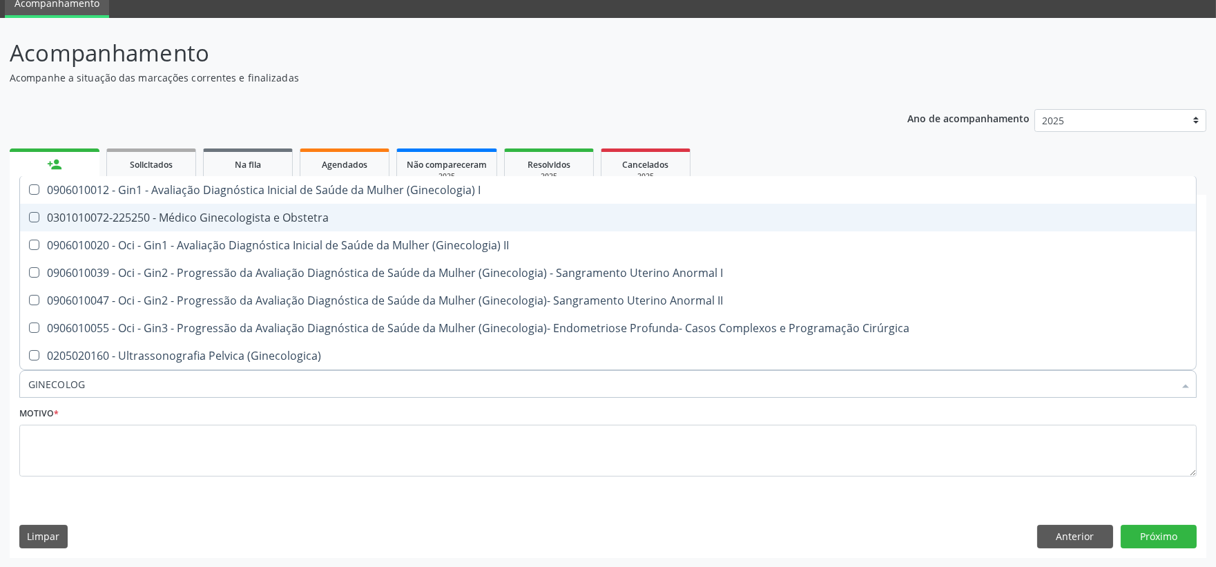
click at [222, 222] on div "0301010072-225250 - Médico Ginecologista e Obstetra" at bounding box center [607, 217] width 1159 height 11
checkbox Obstetra "true"
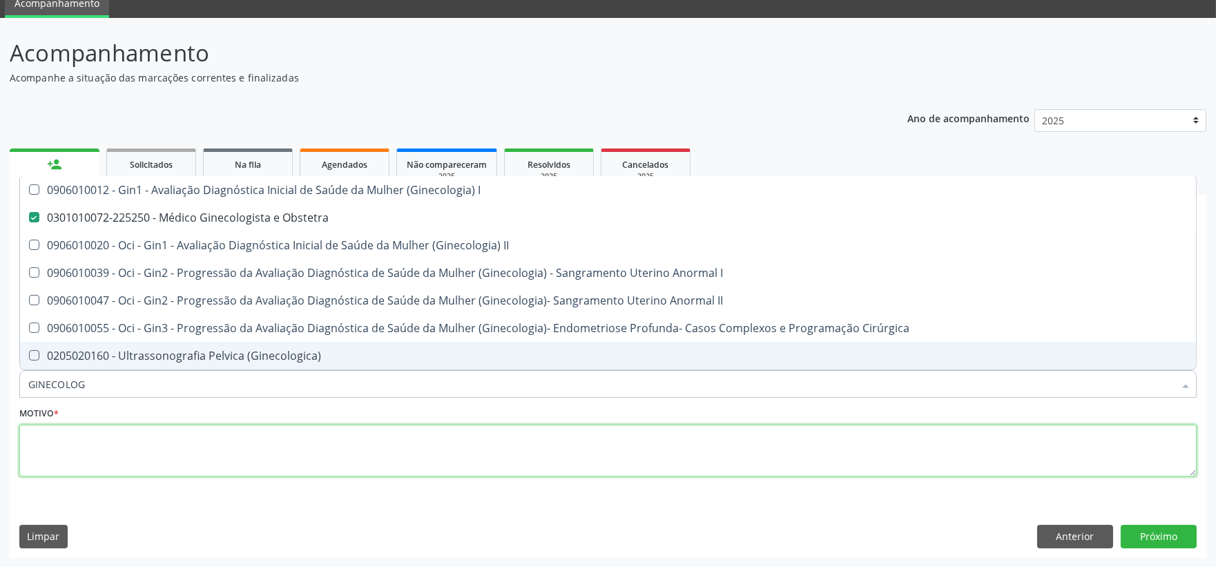
click at [135, 430] on textarea at bounding box center [607, 451] width 1177 height 52
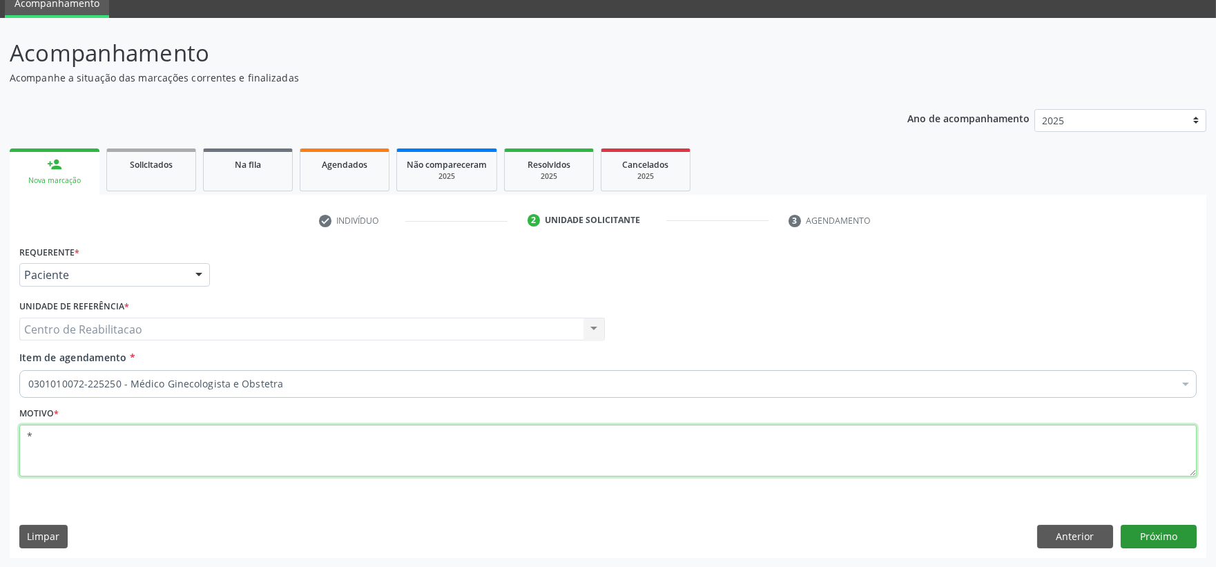
type textarea "*"
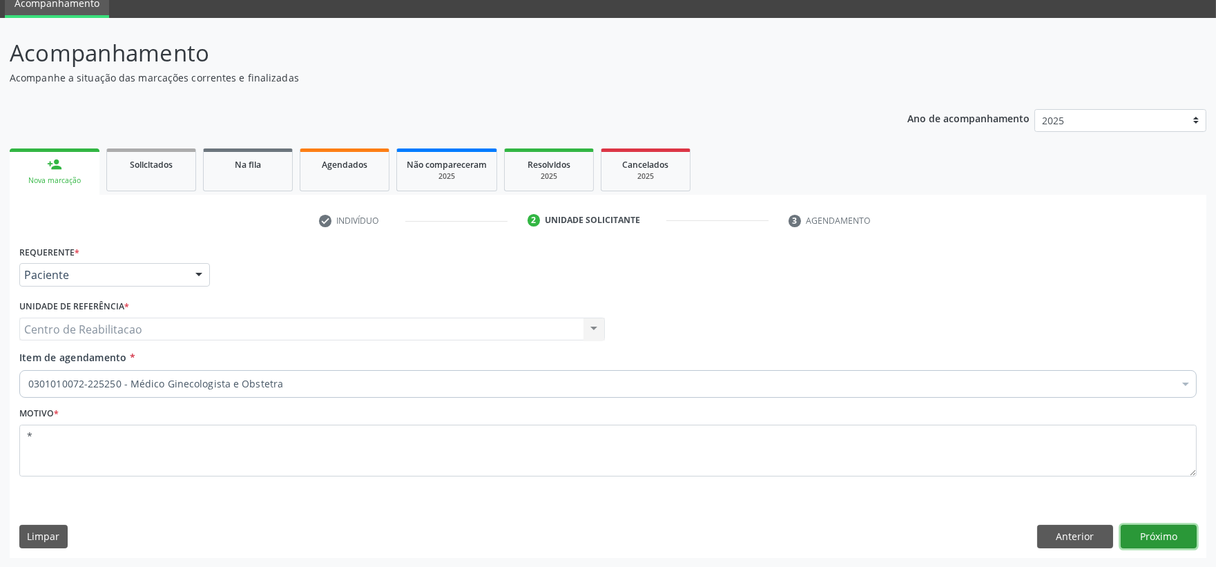
click at [1167, 539] on button "Próximo" at bounding box center [1158, 536] width 76 height 23
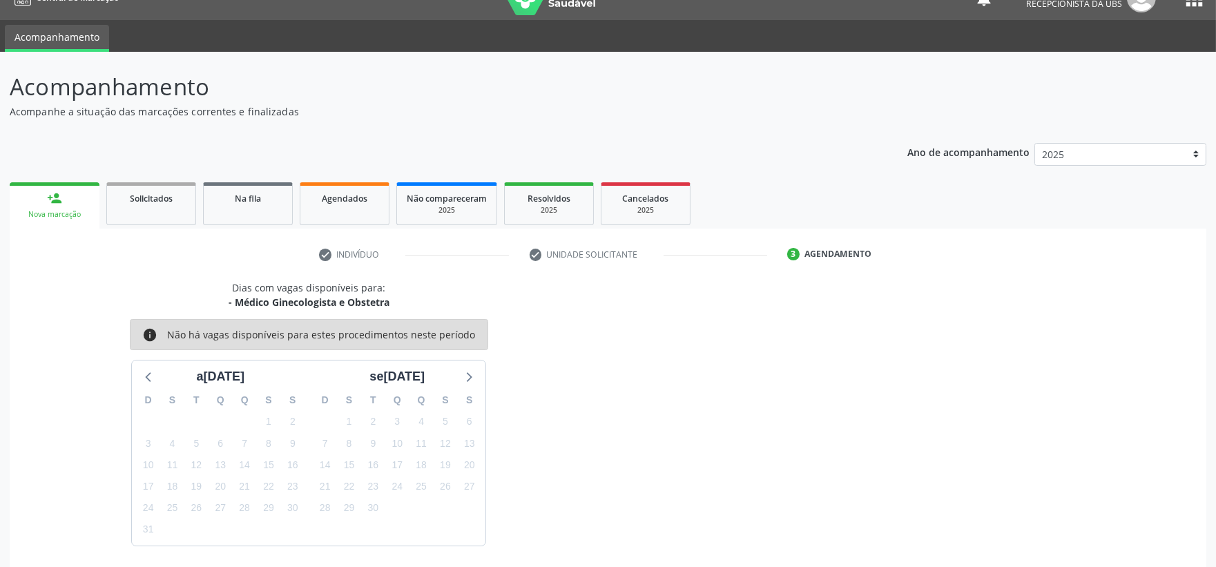
scroll to position [0, 0]
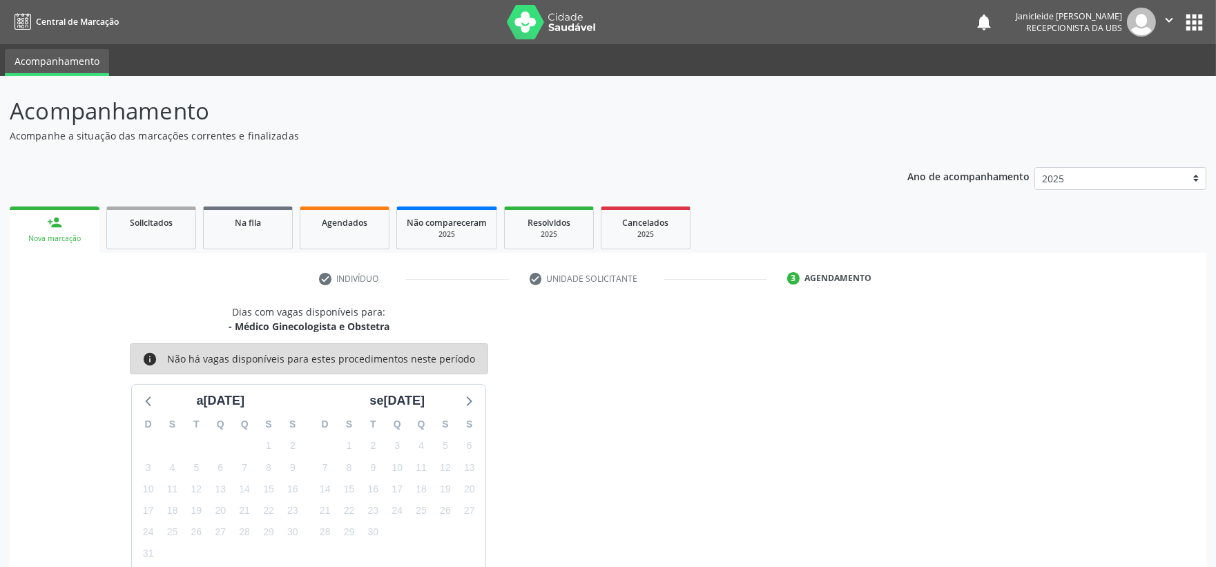
click at [50, 226] on div "person_add" at bounding box center [54, 222] width 15 height 15
click at [621, 384] on div "Dias com vagas disponíveis para: - Médico Ginecologista e Obstetra info Não há …" at bounding box center [608, 436] width 1196 height 265
click at [77, 215] on link "person_add Nova marcação" at bounding box center [55, 229] width 90 height 46
click at [52, 233] on div "Nova marcação" at bounding box center [54, 238] width 70 height 10
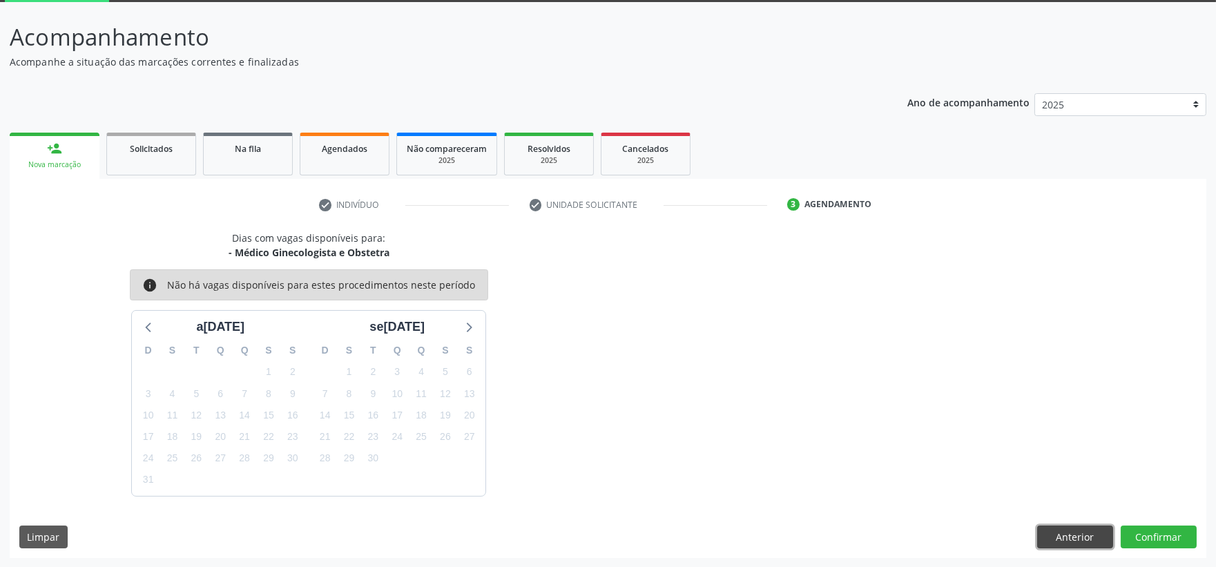
click at [1069, 530] on button "Anterior" at bounding box center [1075, 536] width 76 height 23
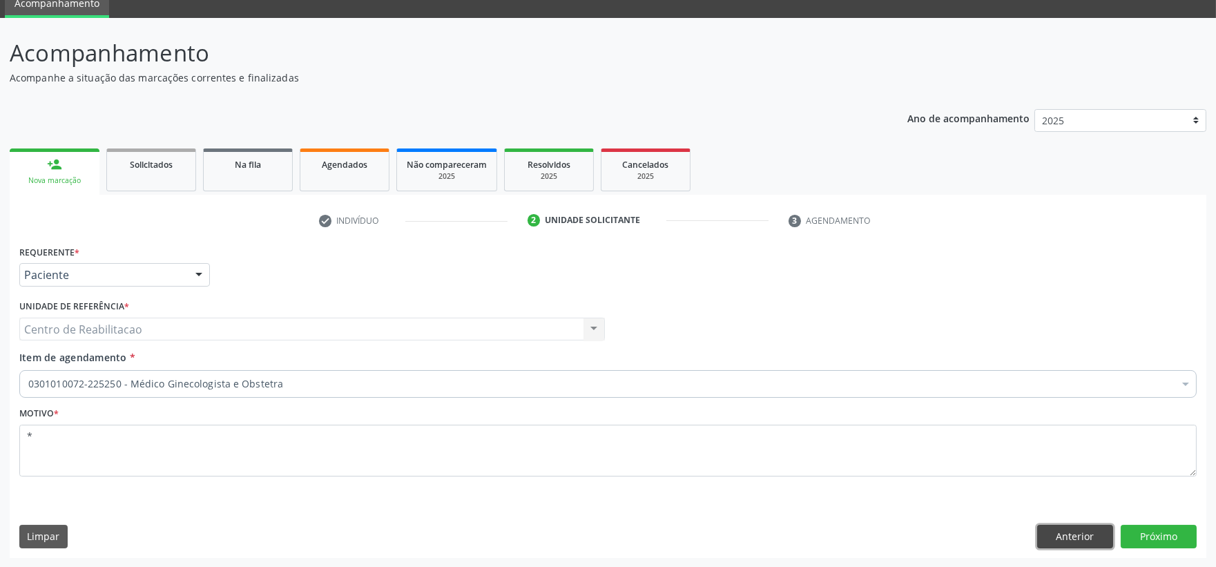
click at [1070, 530] on button "Anterior" at bounding box center [1075, 536] width 76 height 23
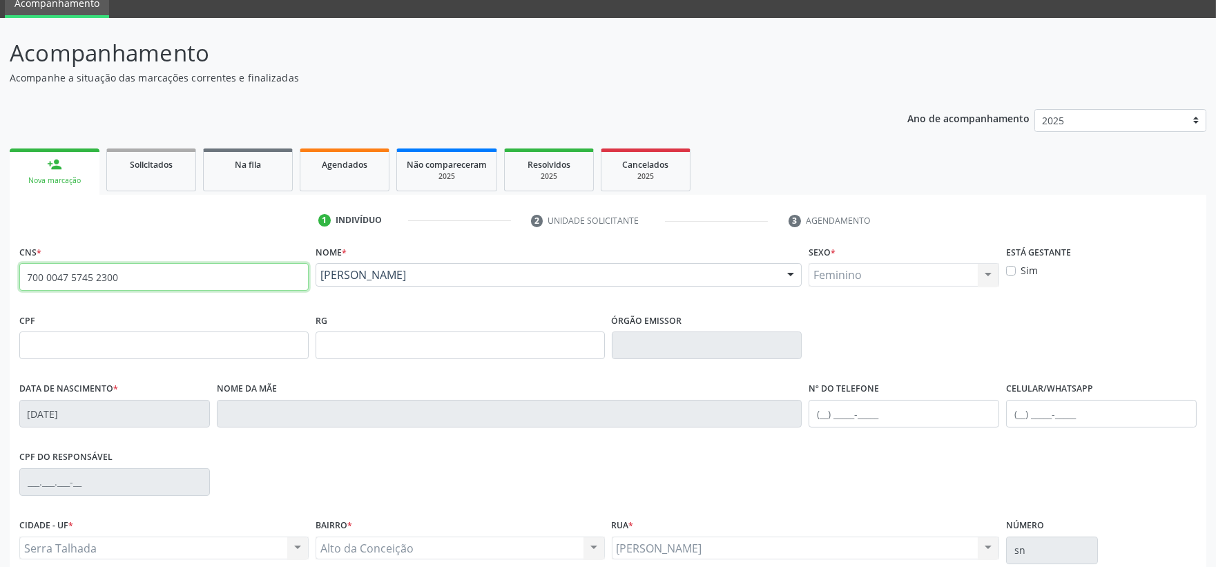
click at [246, 273] on input "700 0047 5745 2300" at bounding box center [163, 277] width 289 height 28
type input "7"
type input "704 1071 8055 8474"
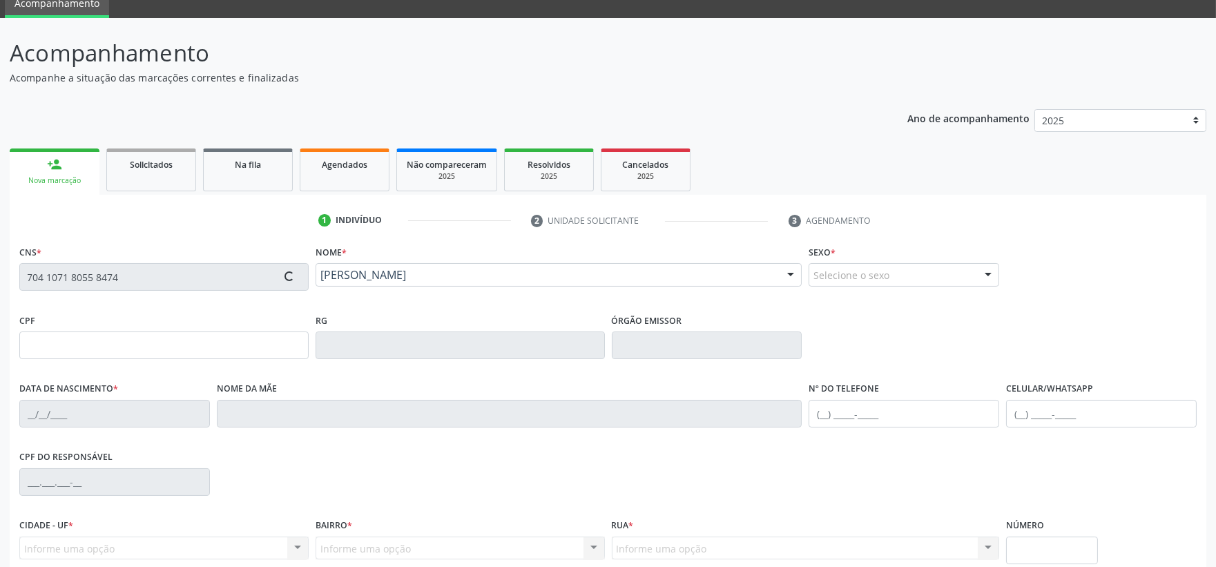
type input "[DATE]"
type input "Neuza [PERSON_NAME]"
type input "[PHONE_NUMBER]"
type input "S/N"
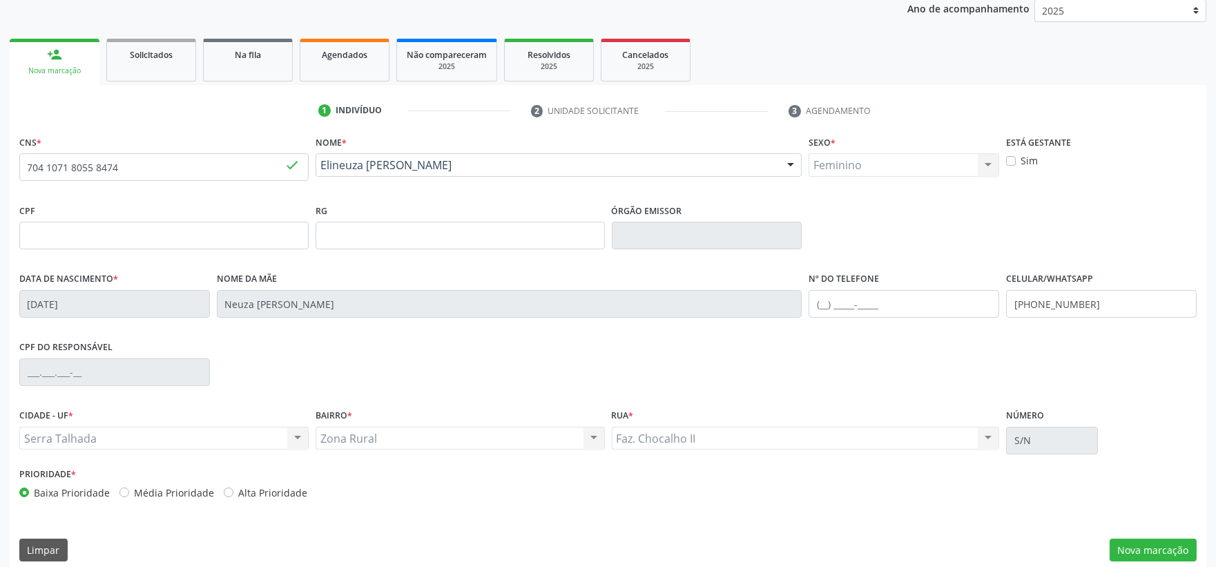
scroll to position [181, 0]
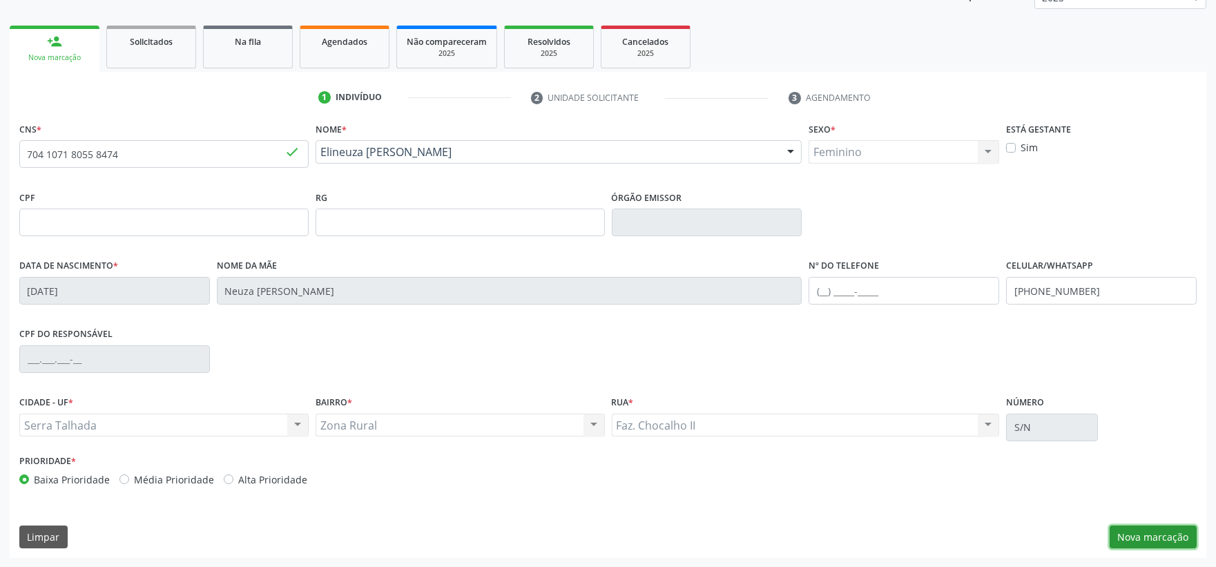
click at [1151, 541] on button "Nova marcação" at bounding box center [1152, 536] width 87 height 23
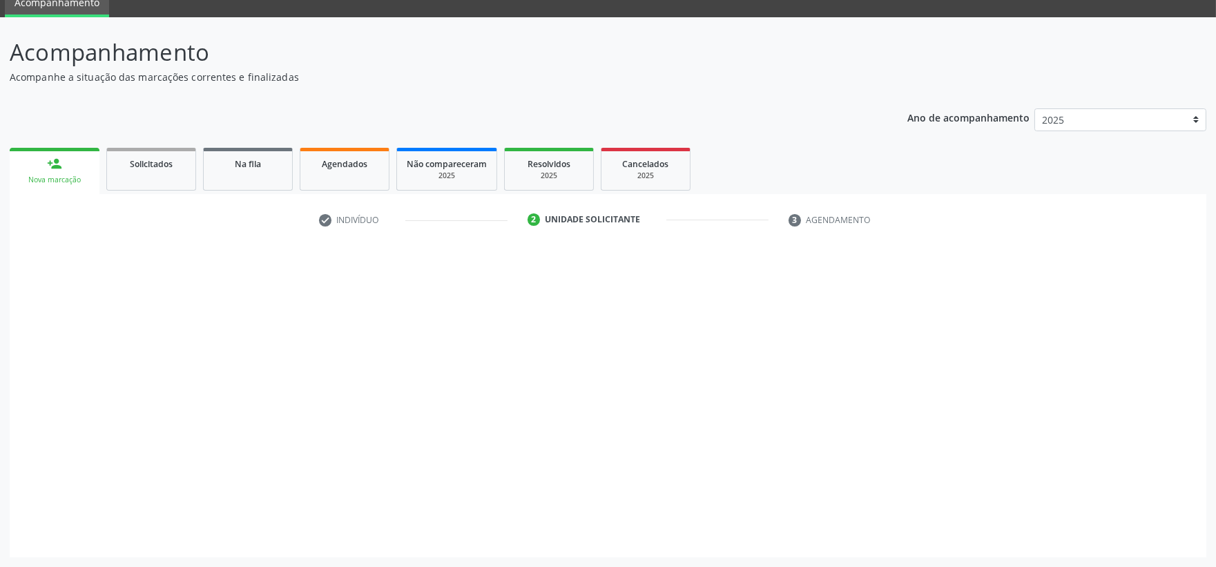
scroll to position [58, 0]
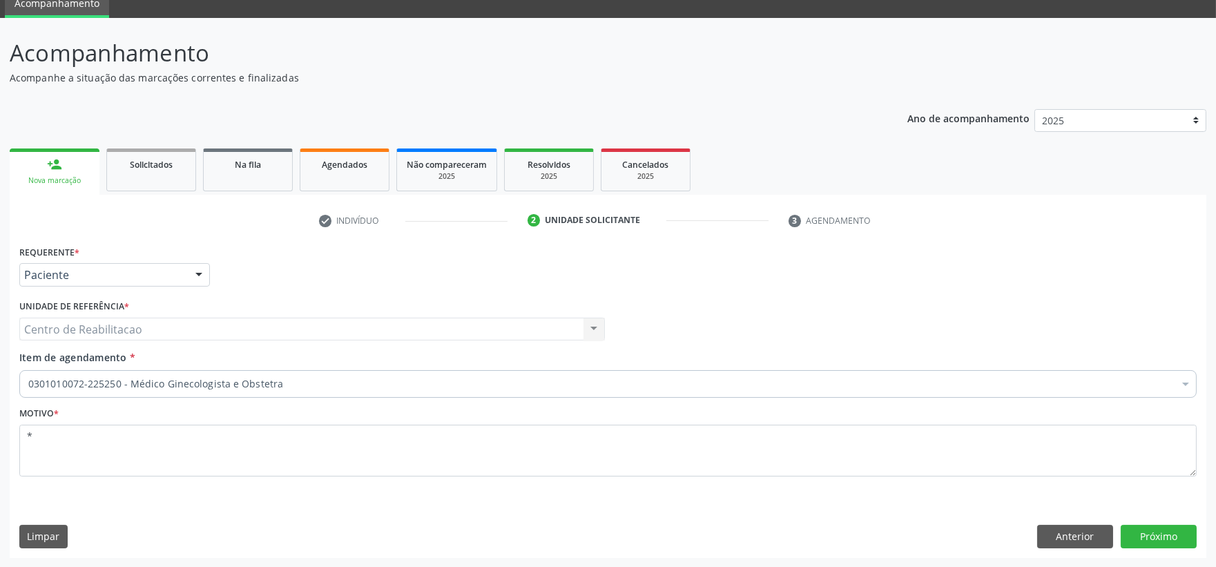
click at [327, 392] on div "0301010072-225250 - Médico Ginecologista e Obstetra" at bounding box center [607, 384] width 1177 height 28
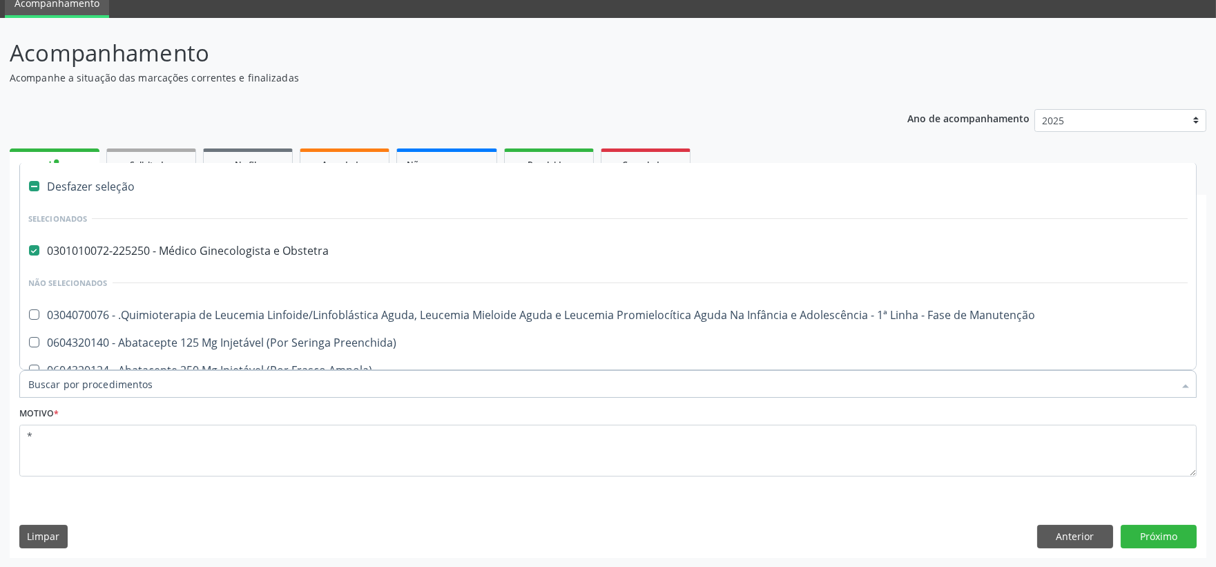
click at [315, 383] on input "Item de agendamento *" at bounding box center [600, 384] width 1145 height 28
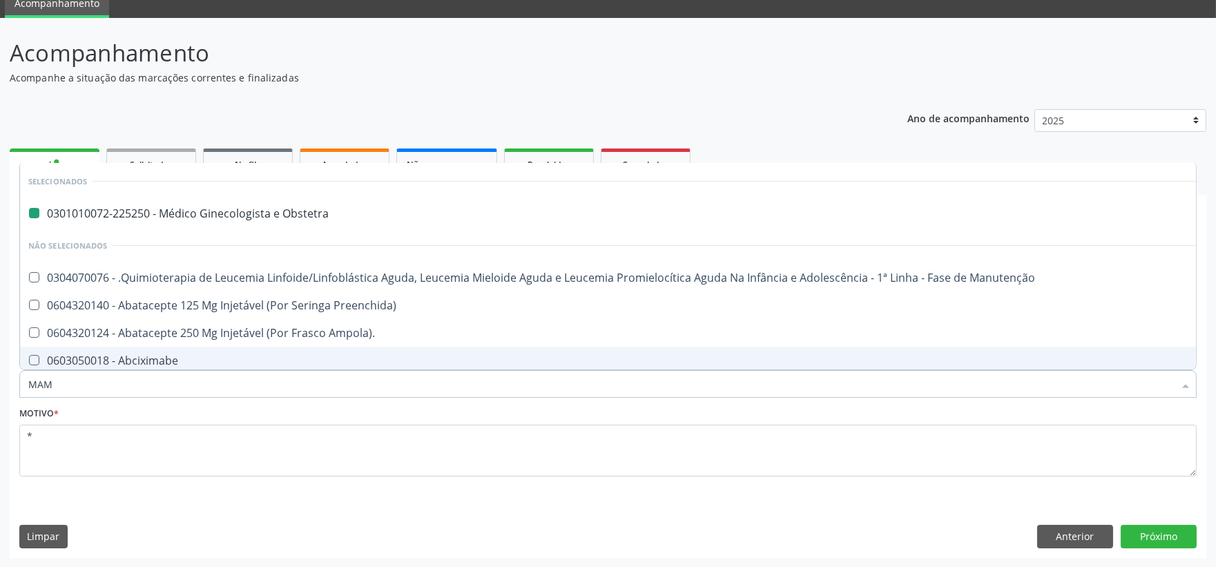
type input "MAMO"
checkbox Obstetra "false"
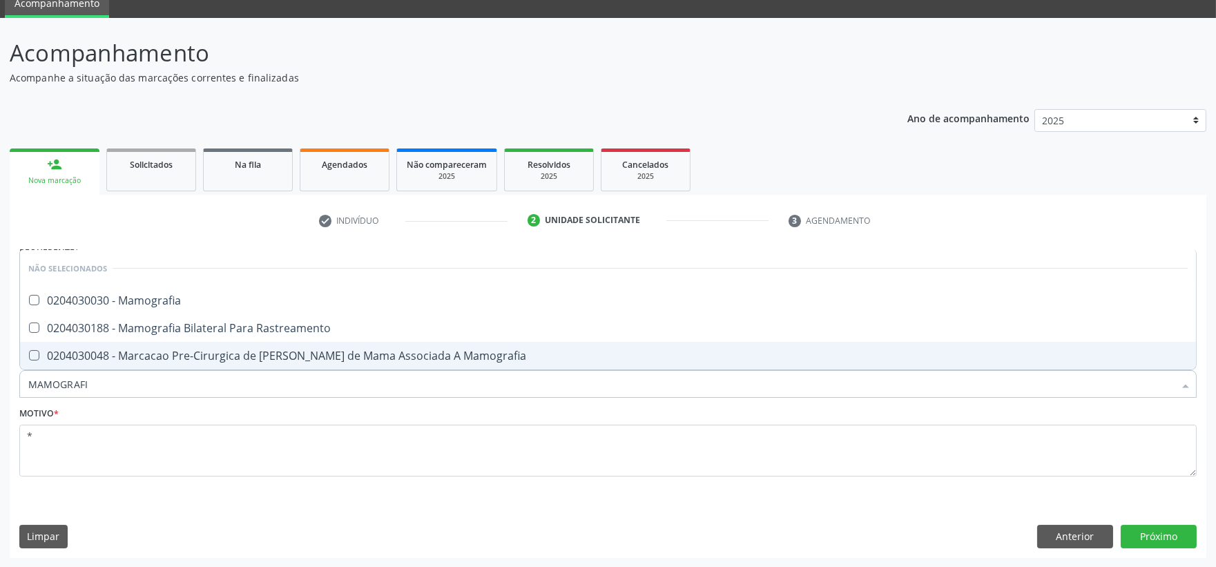
type input "MAMOGRAFIA"
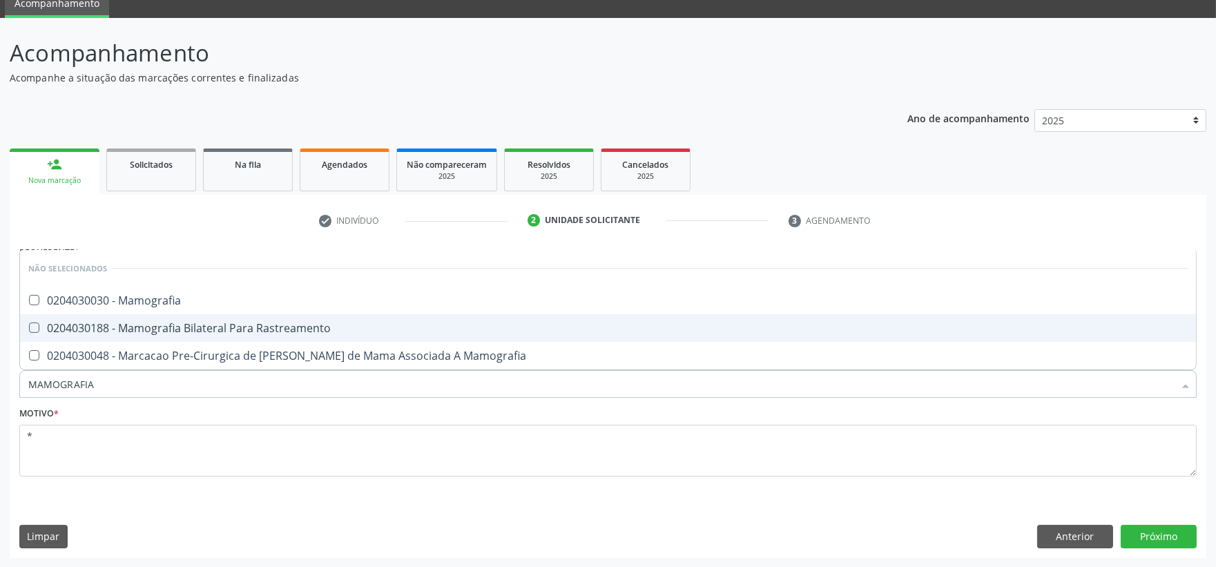
click at [39, 325] on Rastreamento at bounding box center [34, 327] width 10 height 10
click at [29, 325] on Rastreamento "checkbox" at bounding box center [24, 327] width 9 height 9
checkbox Rastreamento "true"
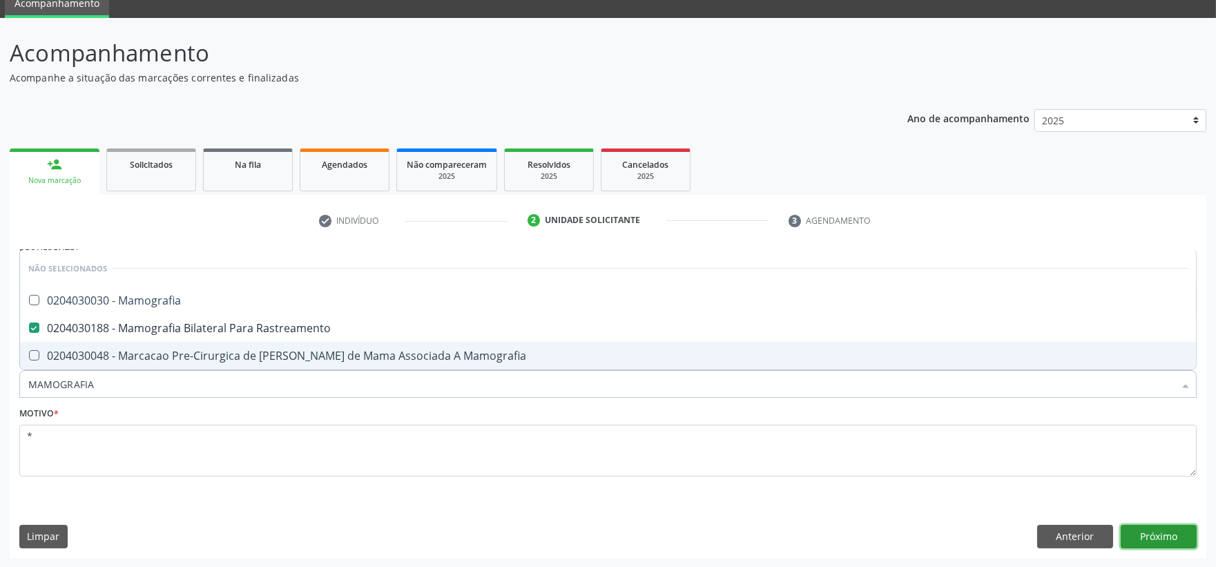
click at [1160, 530] on button "Próximo" at bounding box center [1158, 536] width 76 height 23
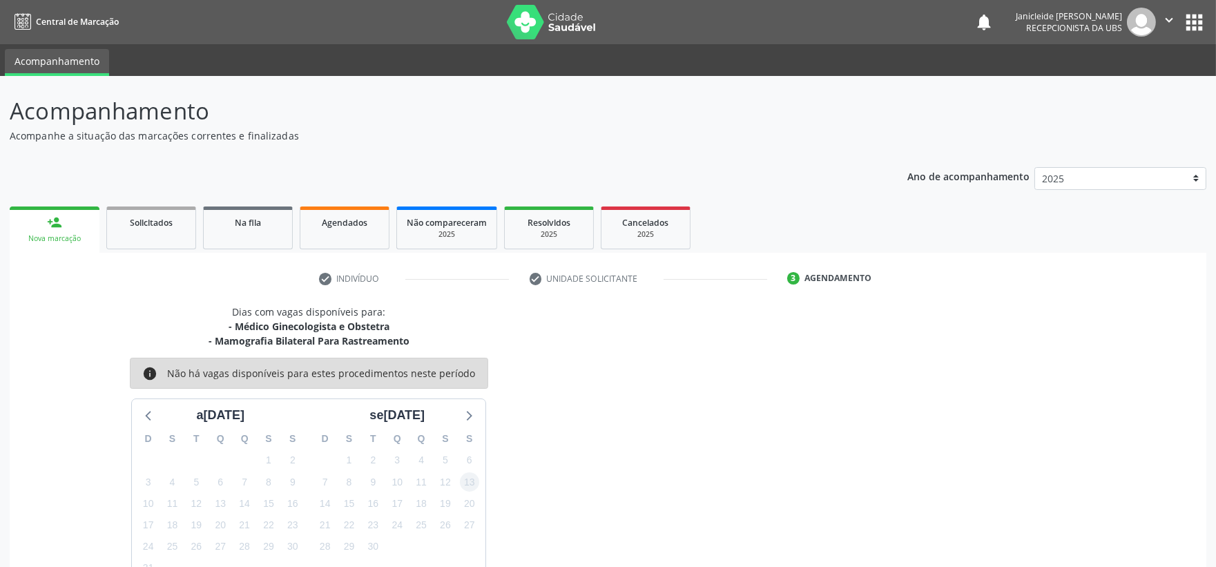
scroll to position [88, 0]
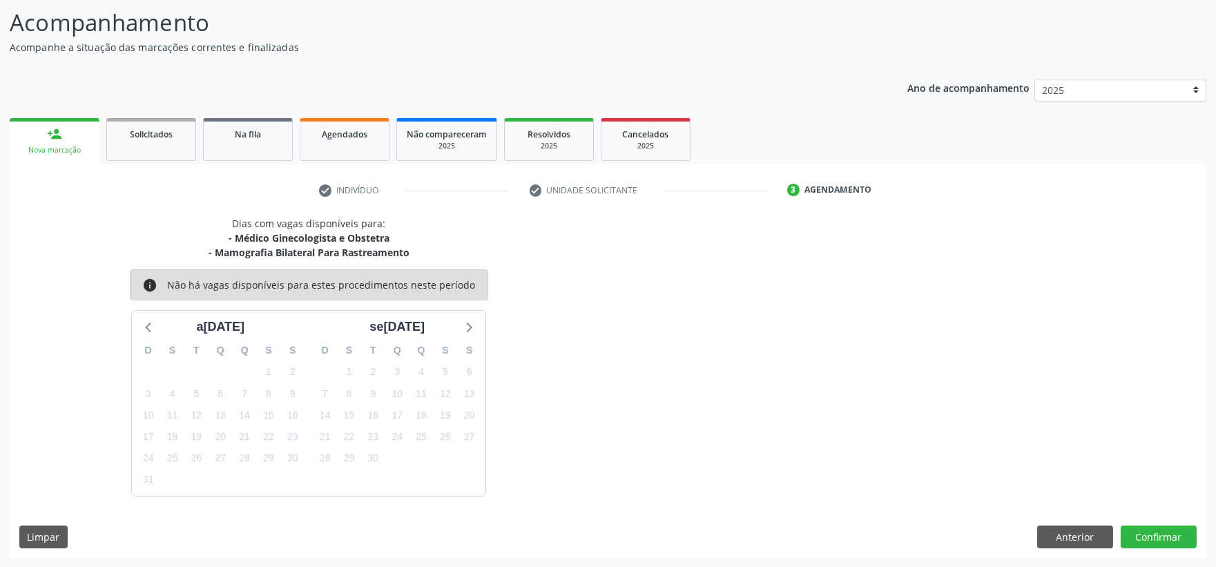
click at [1089, 548] on div "Dias com vagas disponíveis para: - Médico Ginecologista e Obstetra - Mamografia…" at bounding box center [608, 387] width 1196 height 342
click at [1082, 534] on button "Anterior" at bounding box center [1075, 536] width 76 height 23
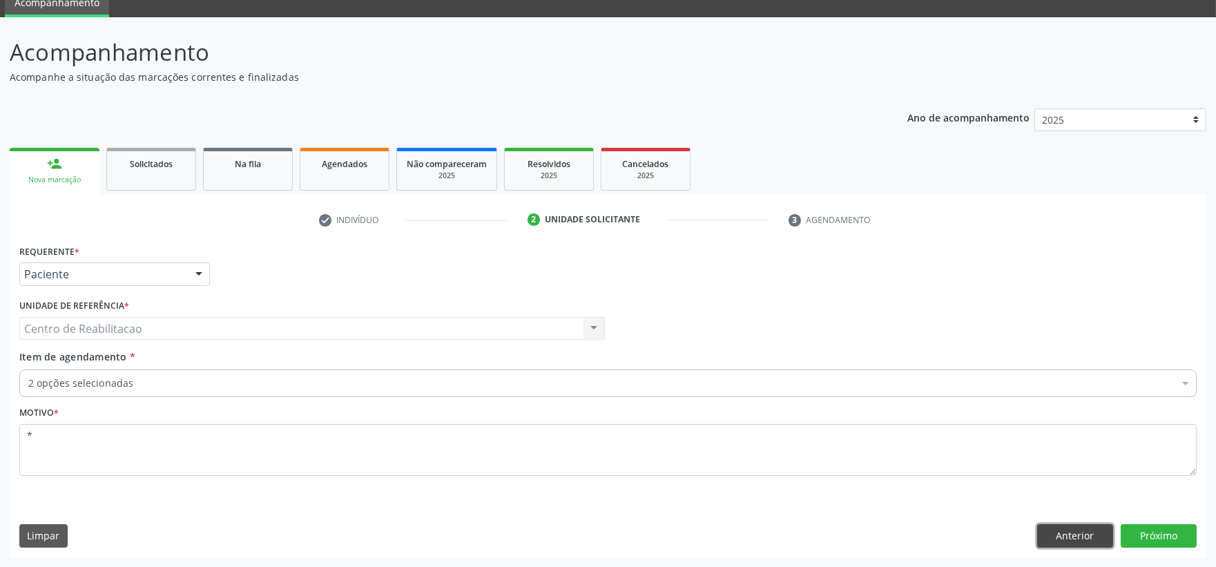
scroll to position [58, 0]
click at [1082, 534] on button "Anterior" at bounding box center [1075, 536] width 76 height 23
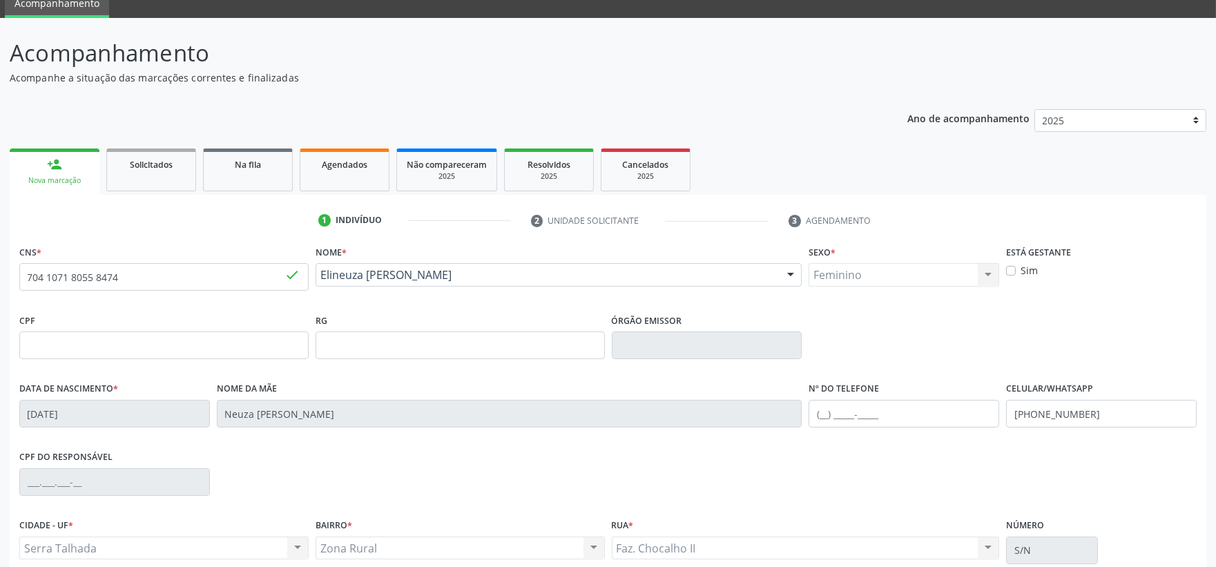
click at [1082, 534] on div "Número S/N" at bounding box center [1052, 539] width 92 height 49
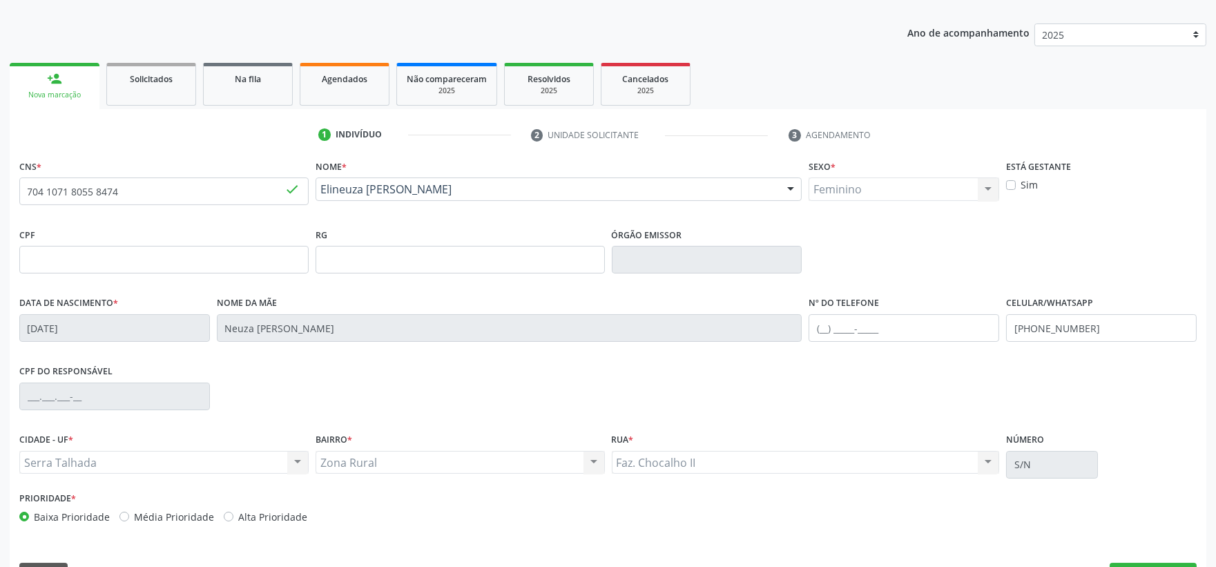
scroll to position [181, 0]
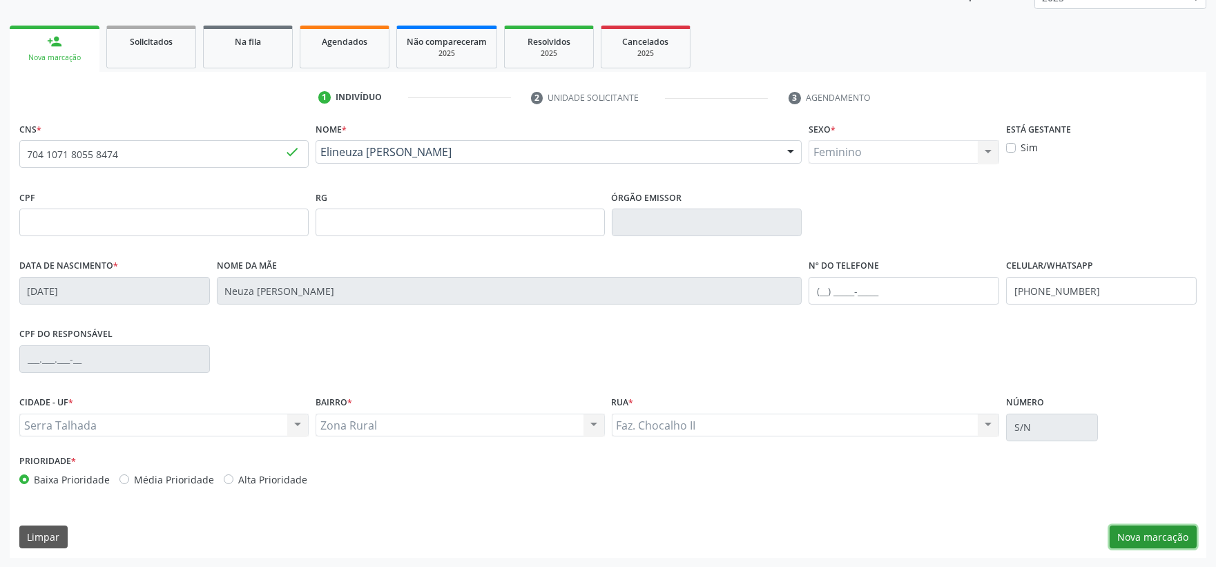
click at [1156, 527] on button "Nova marcação" at bounding box center [1152, 536] width 87 height 23
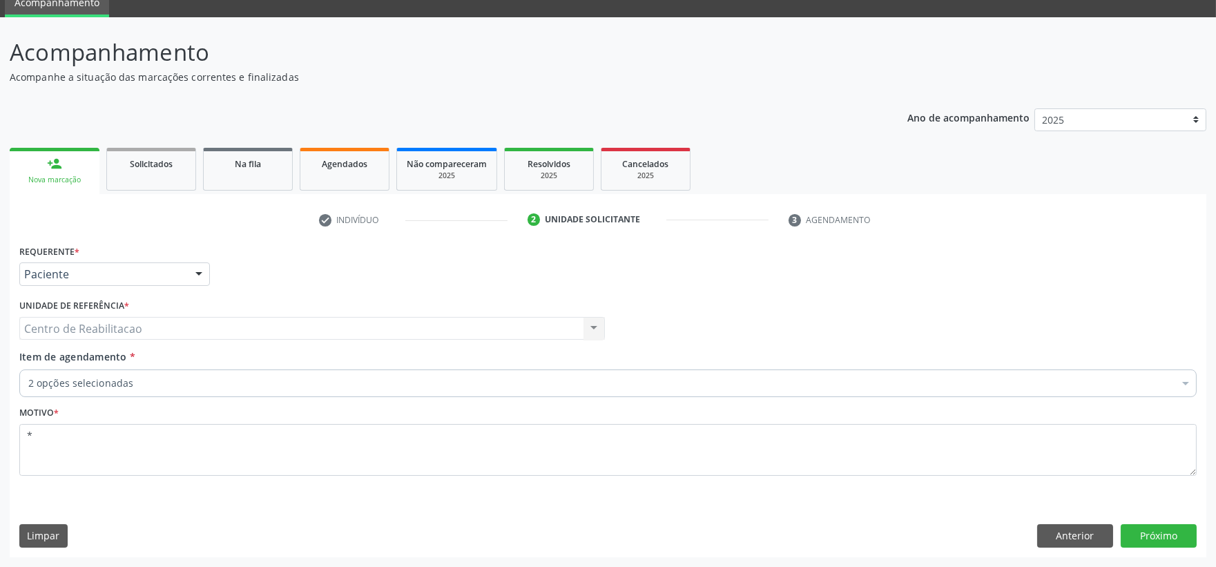
scroll to position [58, 0]
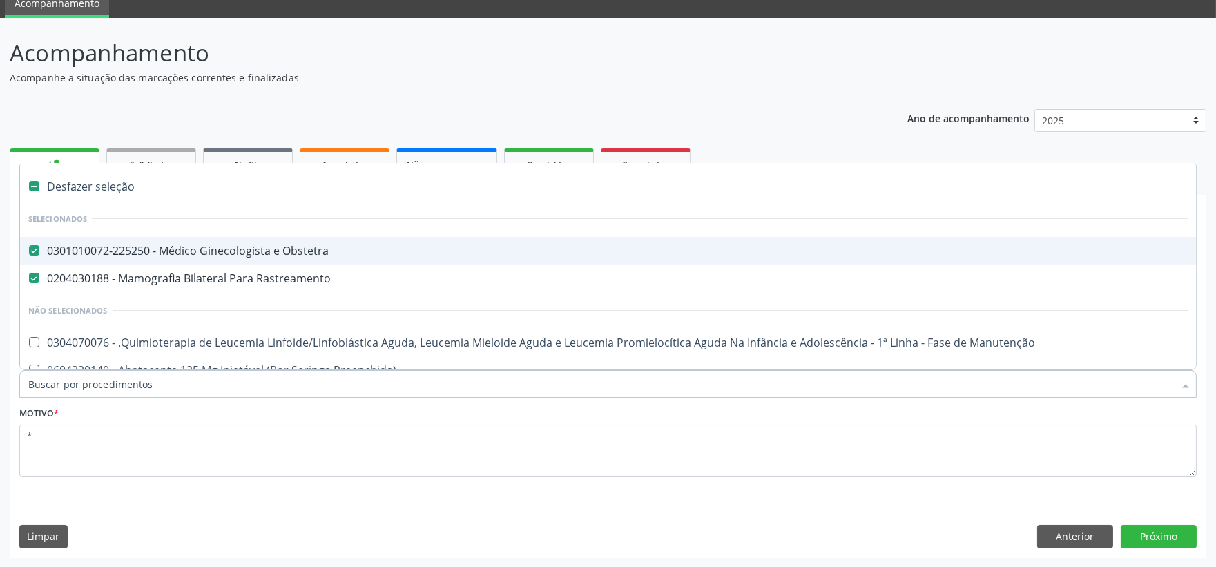
click at [32, 250] on Obstetra at bounding box center [34, 250] width 10 height 10
click at [29, 250] on Obstetra "checkbox" at bounding box center [24, 250] width 9 height 9
checkbox Obstetra "false"
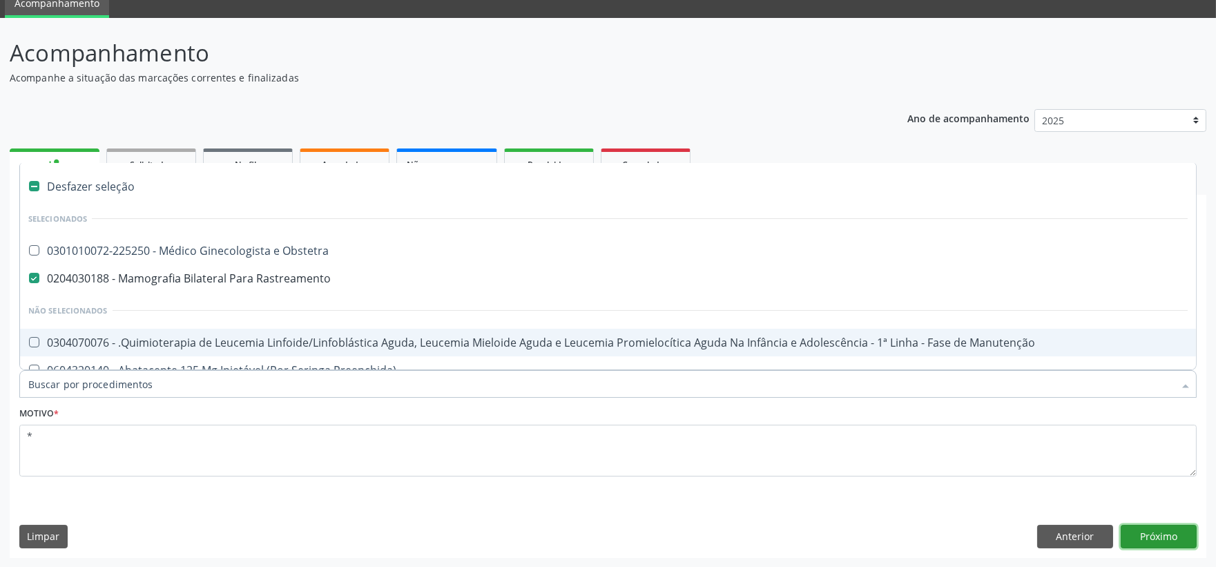
click at [1167, 545] on button "Próximo" at bounding box center [1158, 536] width 76 height 23
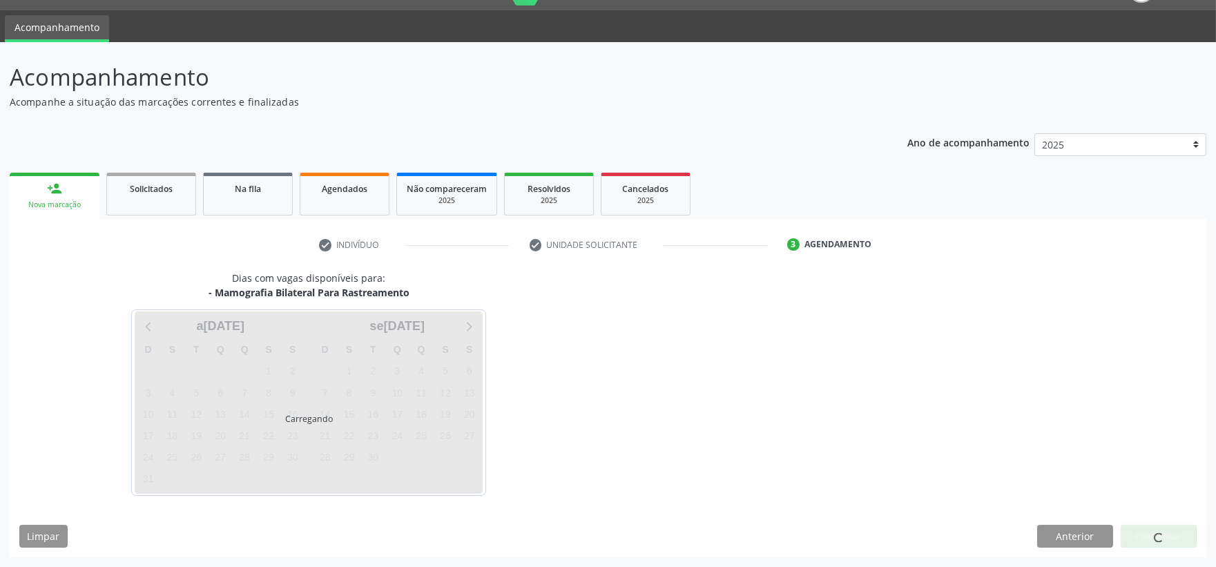
scroll to position [33, 0]
click at [1160, 541] on span at bounding box center [1158, 539] width 10 height 10
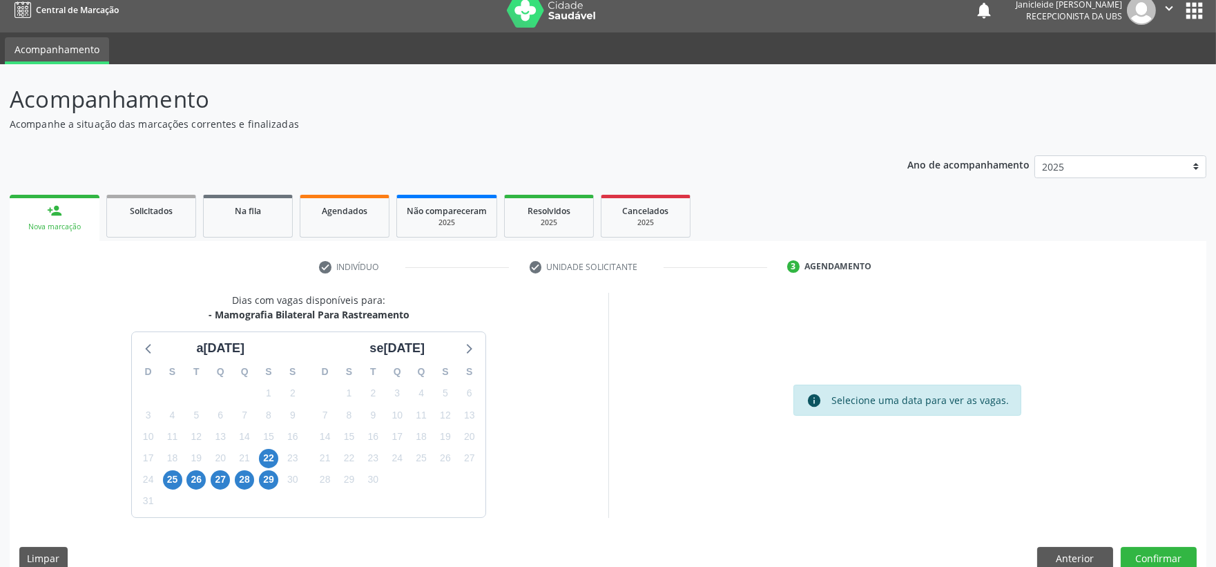
scroll to position [0, 0]
